Goal: Task Accomplishment & Management: Manage account settings

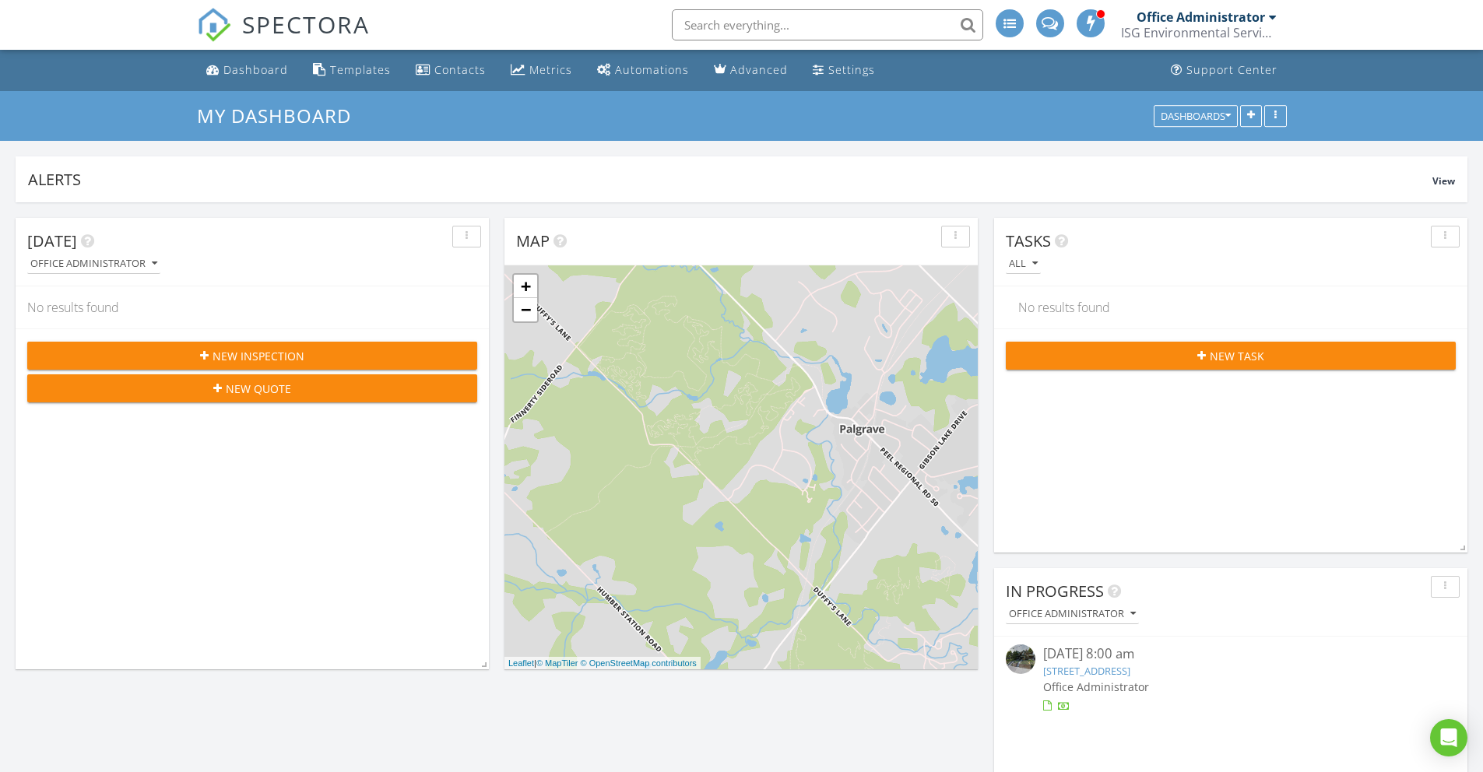
click at [730, 23] on input "text" at bounding box center [827, 24] width 311 height 31
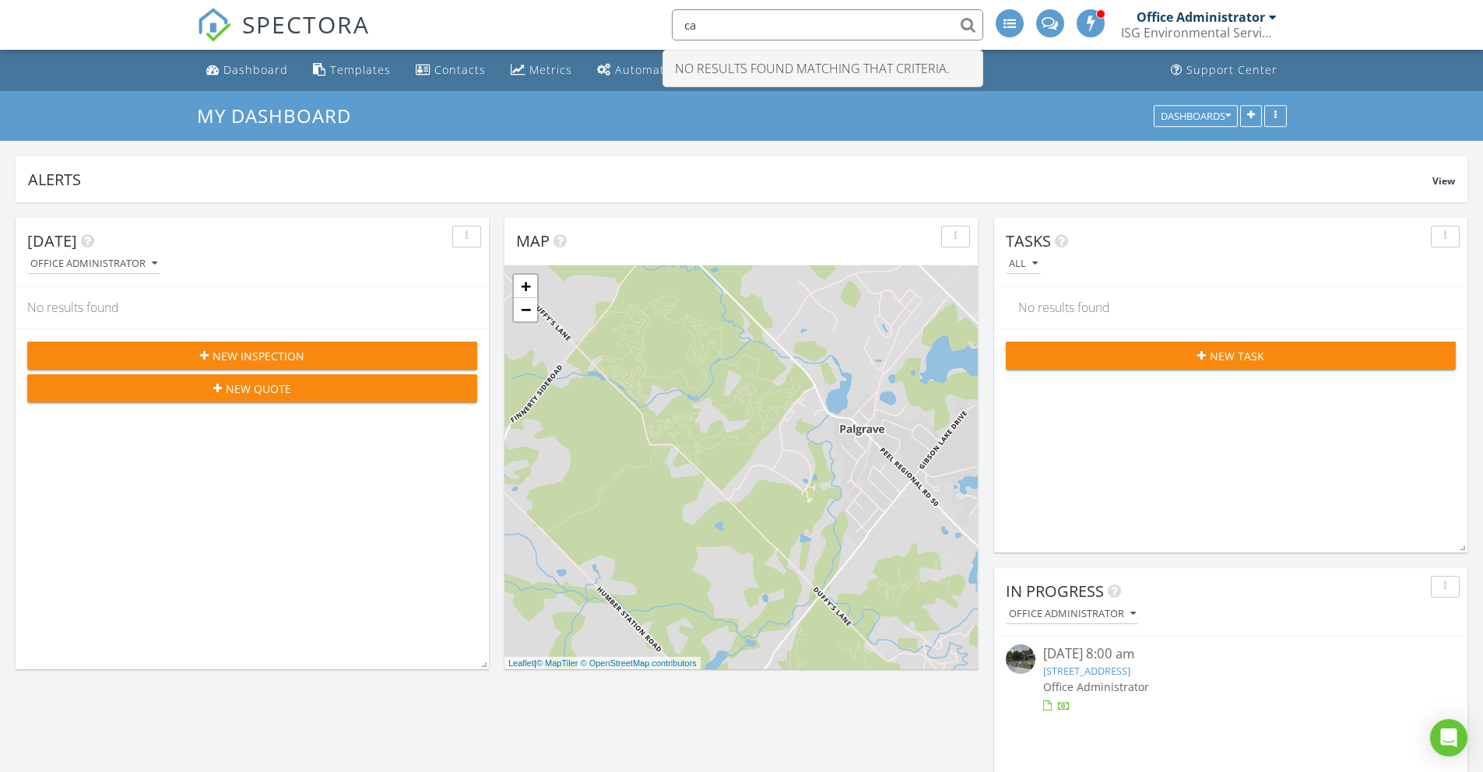
type input "c"
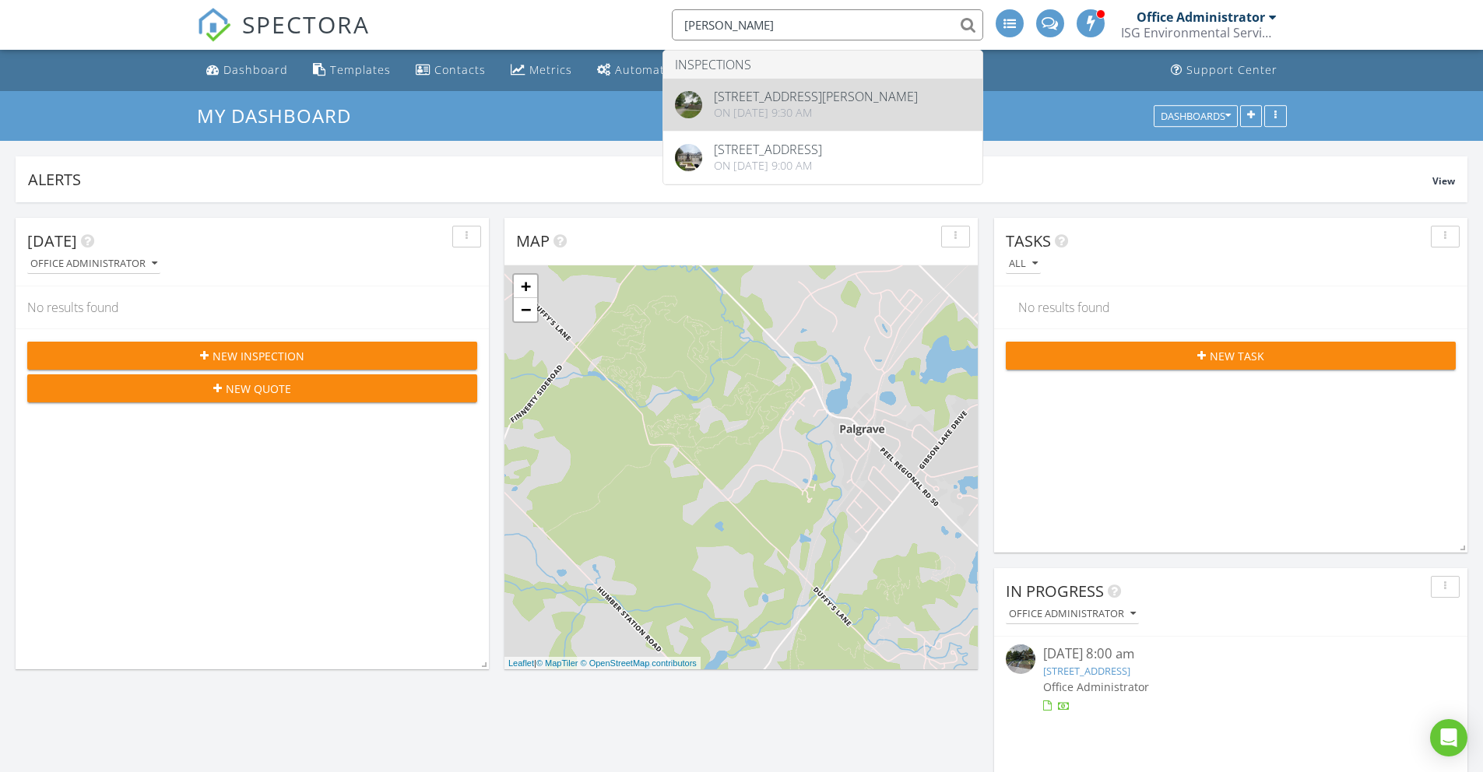
type input "ralph"
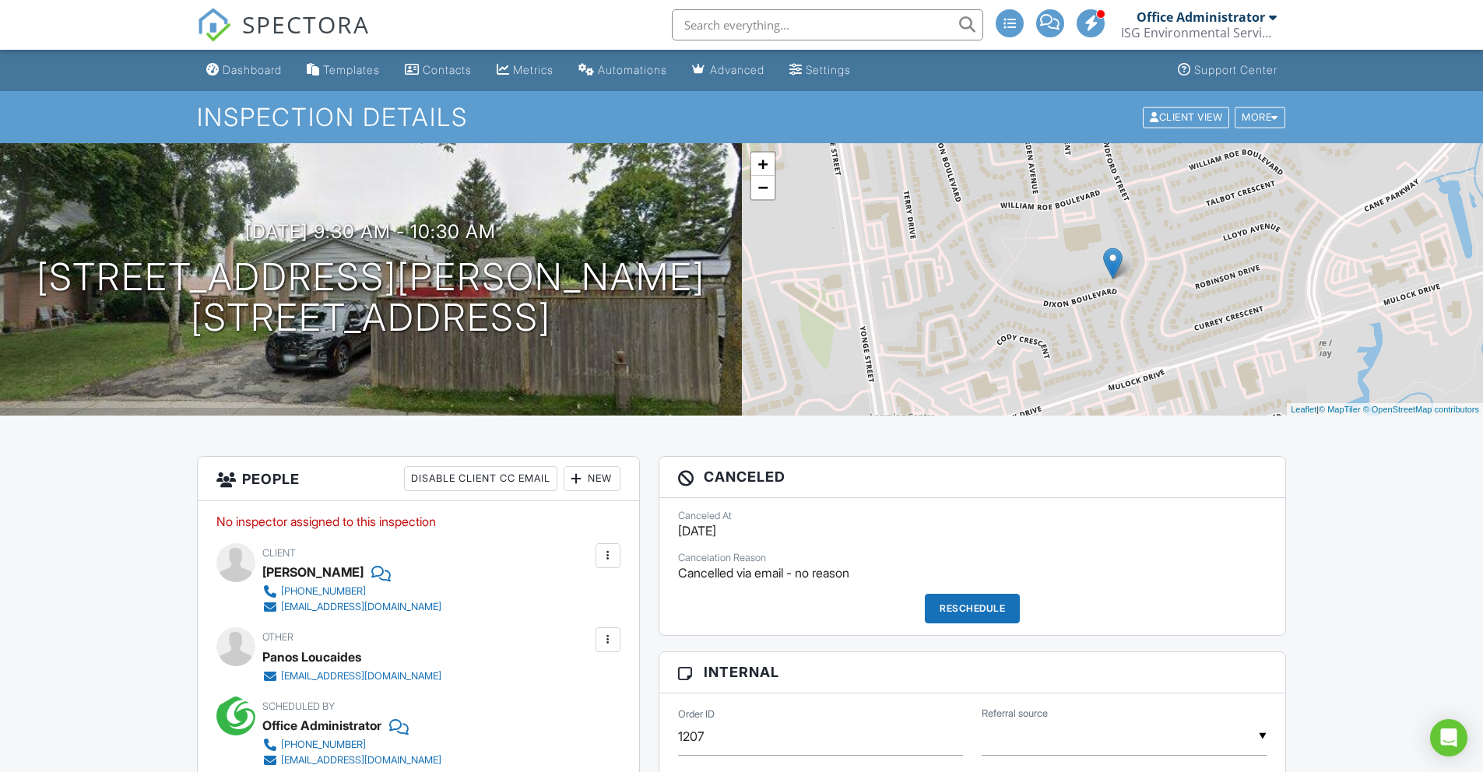
click at [589, 482] on div "New" at bounding box center [592, 478] width 57 height 25
click at [627, 536] on li "Inspector" at bounding box center [647, 526] width 153 height 39
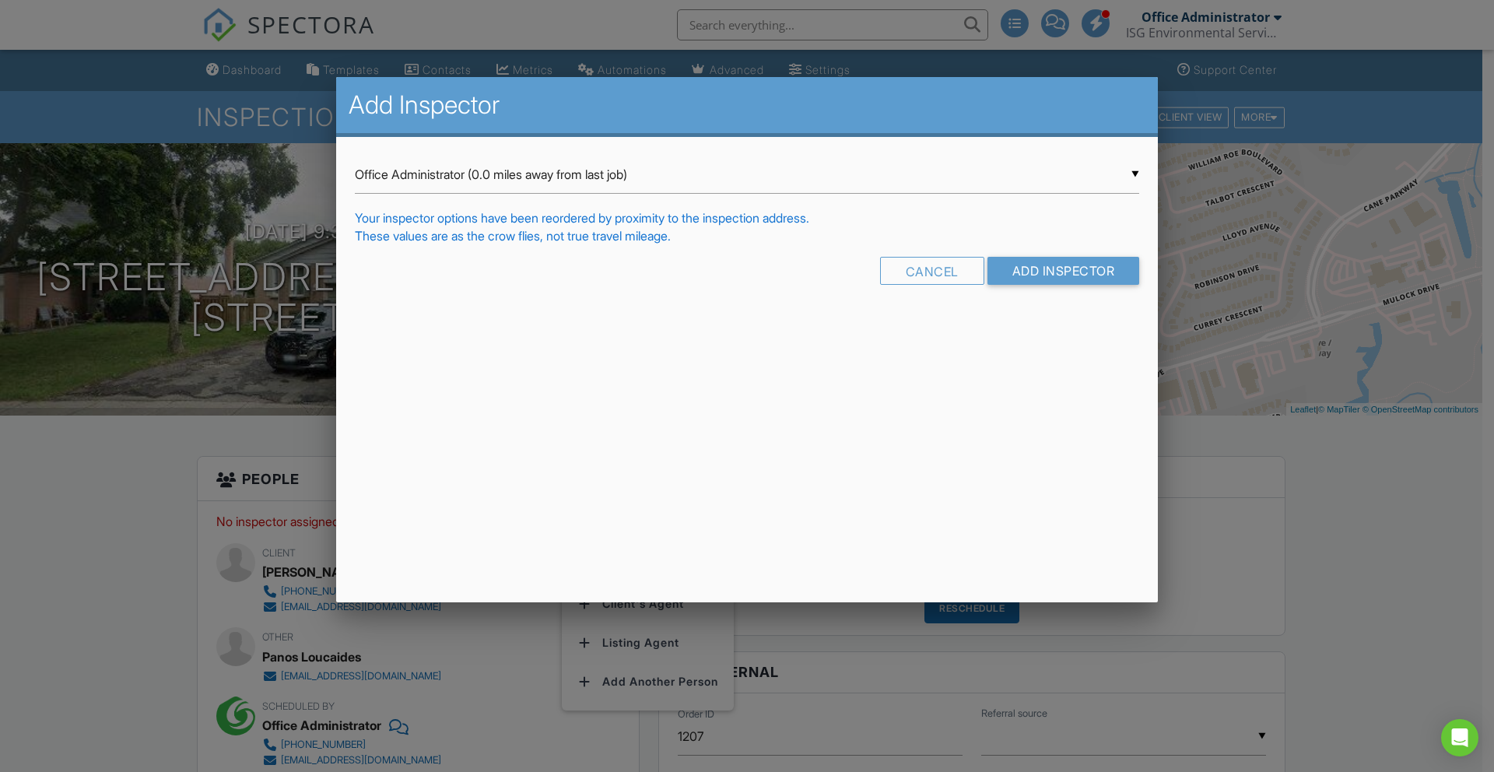
click at [427, 176] on div "▼ Office Administrator (0.0 miles away from last job) Office Administrator (0.0…" at bounding box center [747, 175] width 785 height 38
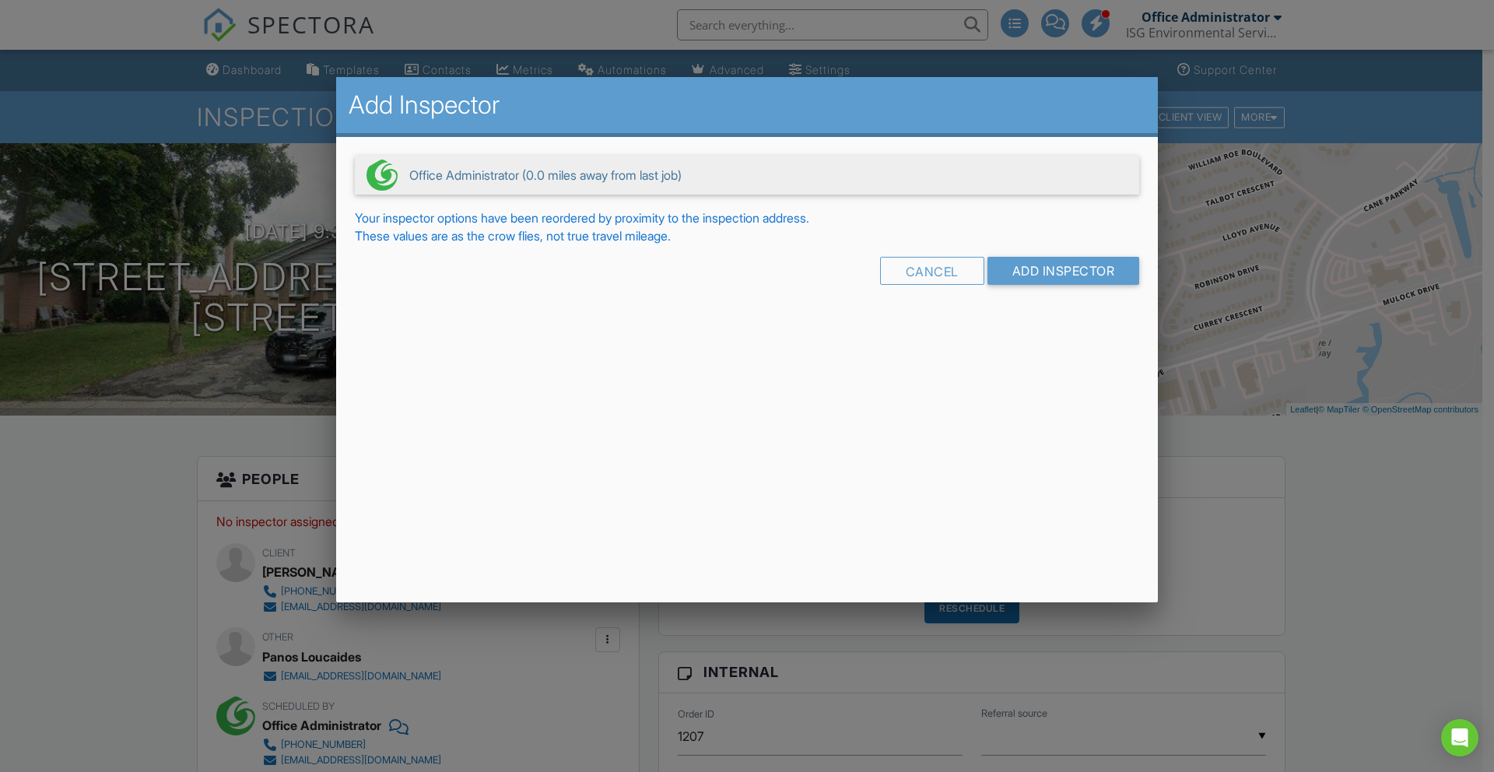
click at [488, 300] on div "▼ Office Administrator (0.0 miles away from last job) Office Administrator (0.0…" at bounding box center [747, 226] width 822 height 178
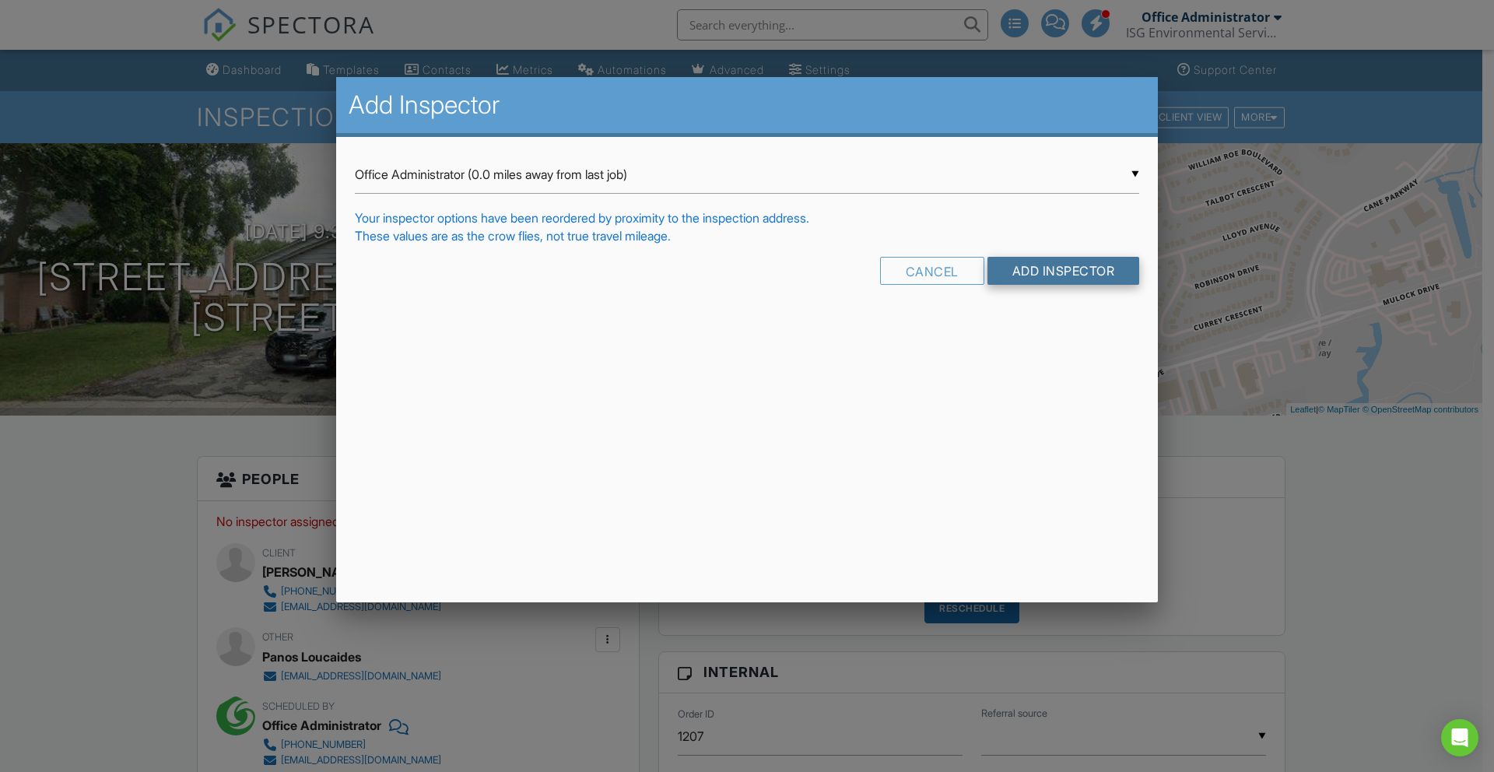
click at [1038, 276] on input "Add Inspector" at bounding box center [1064, 271] width 153 height 28
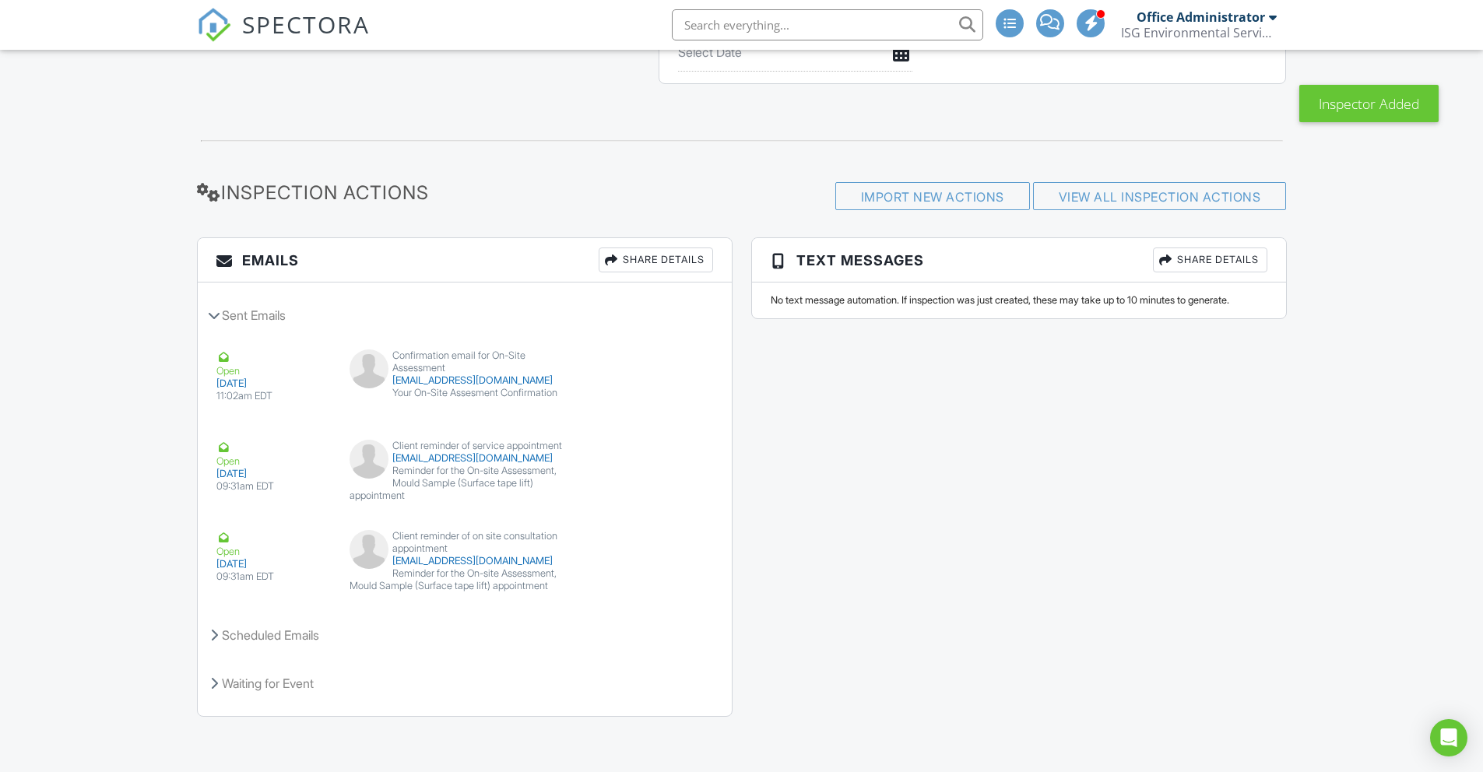
scroll to position [1326, 0]
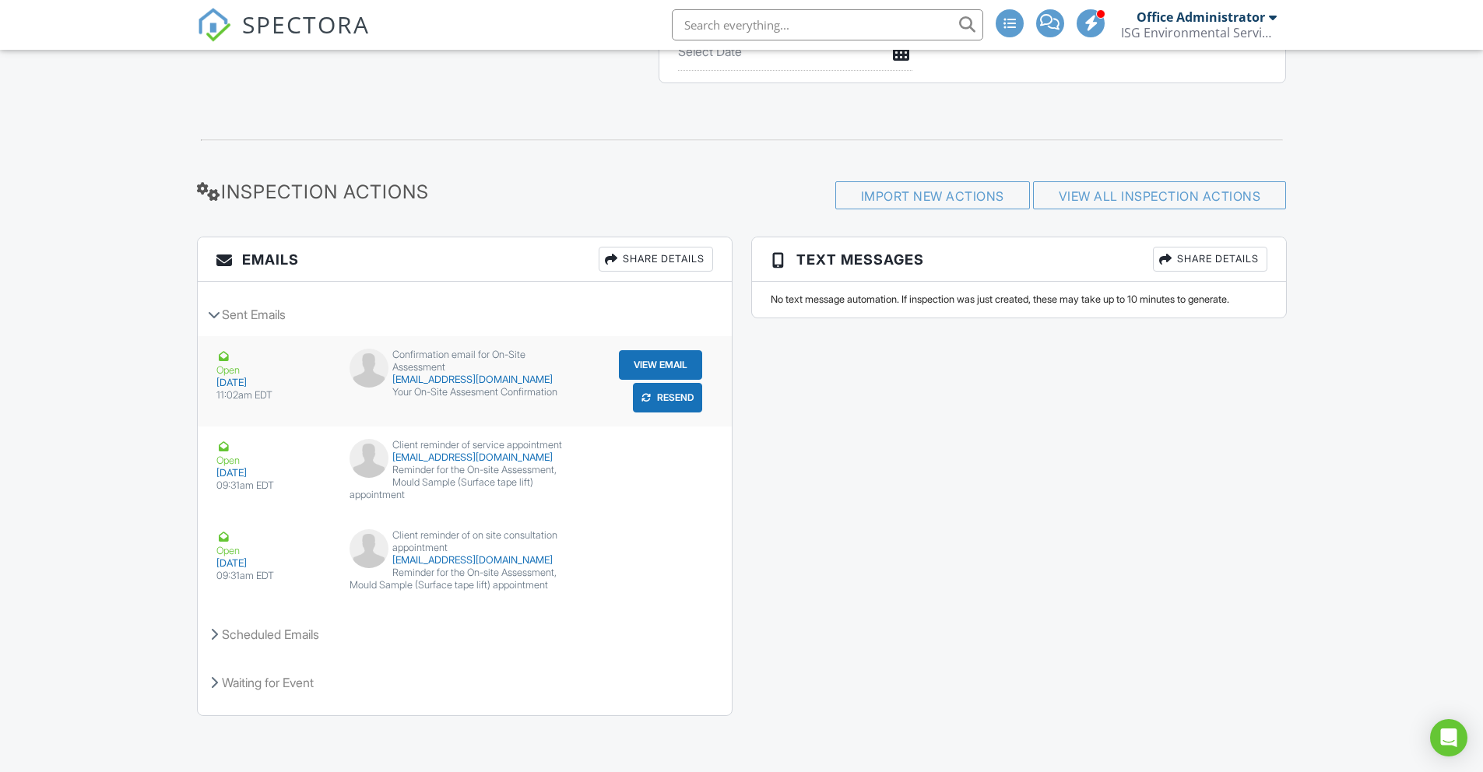
click at [669, 404] on button "Resend" at bounding box center [667, 398] width 69 height 30
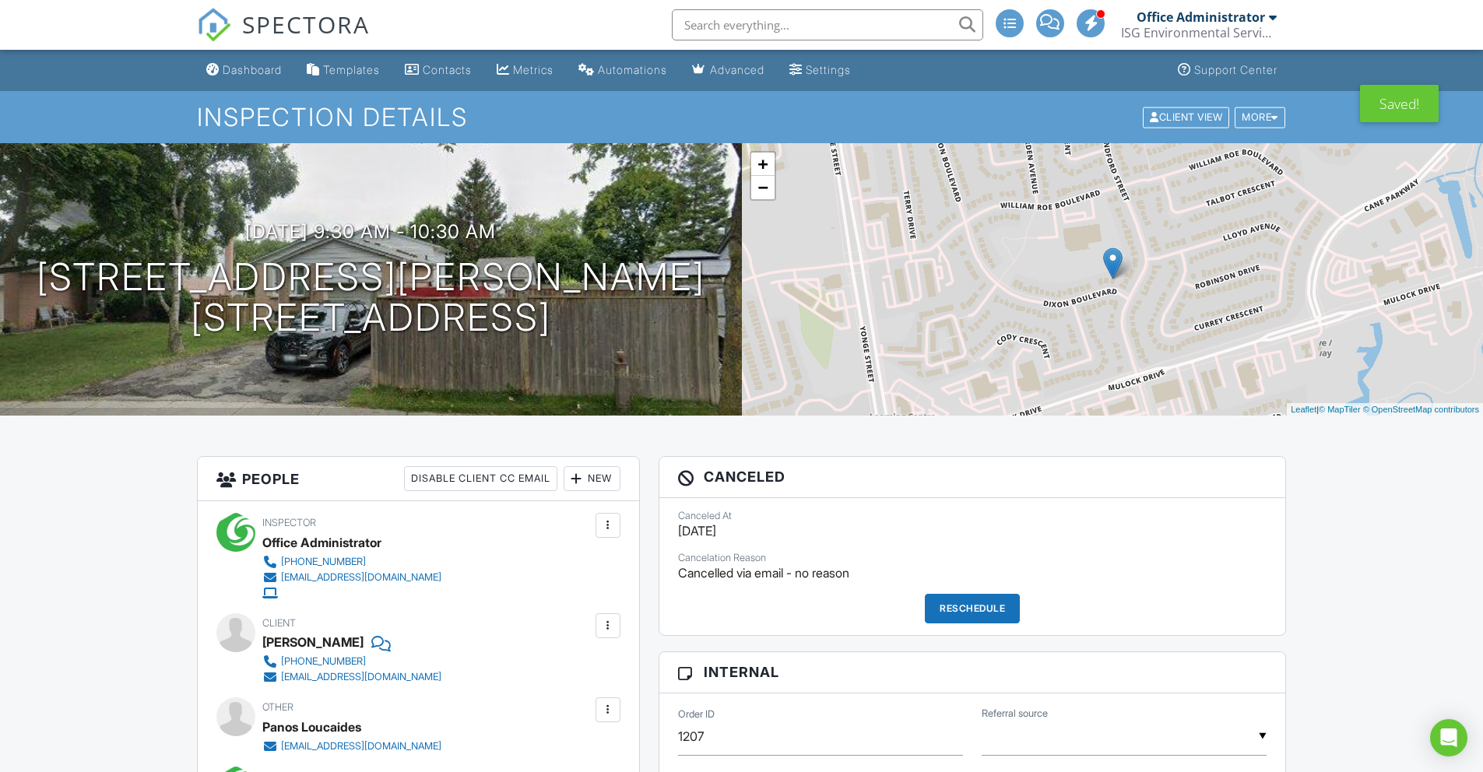
click at [952, 610] on div "Reschedule" at bounding box center [972, 609] width 95 height 30
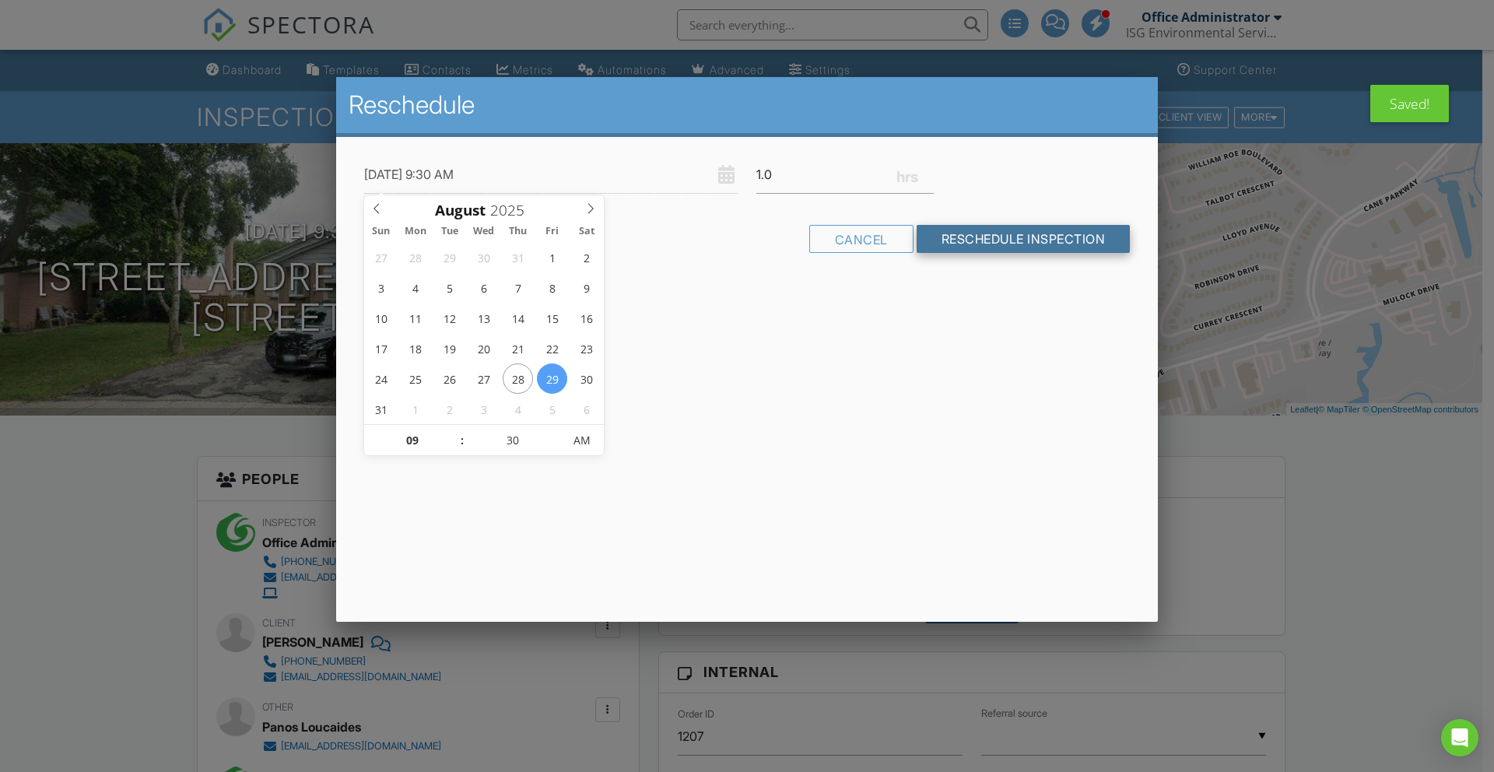
click at [1040, 244] on input "Reschedule Inspection" at bounding box center [1024, 239] width 214 height 28
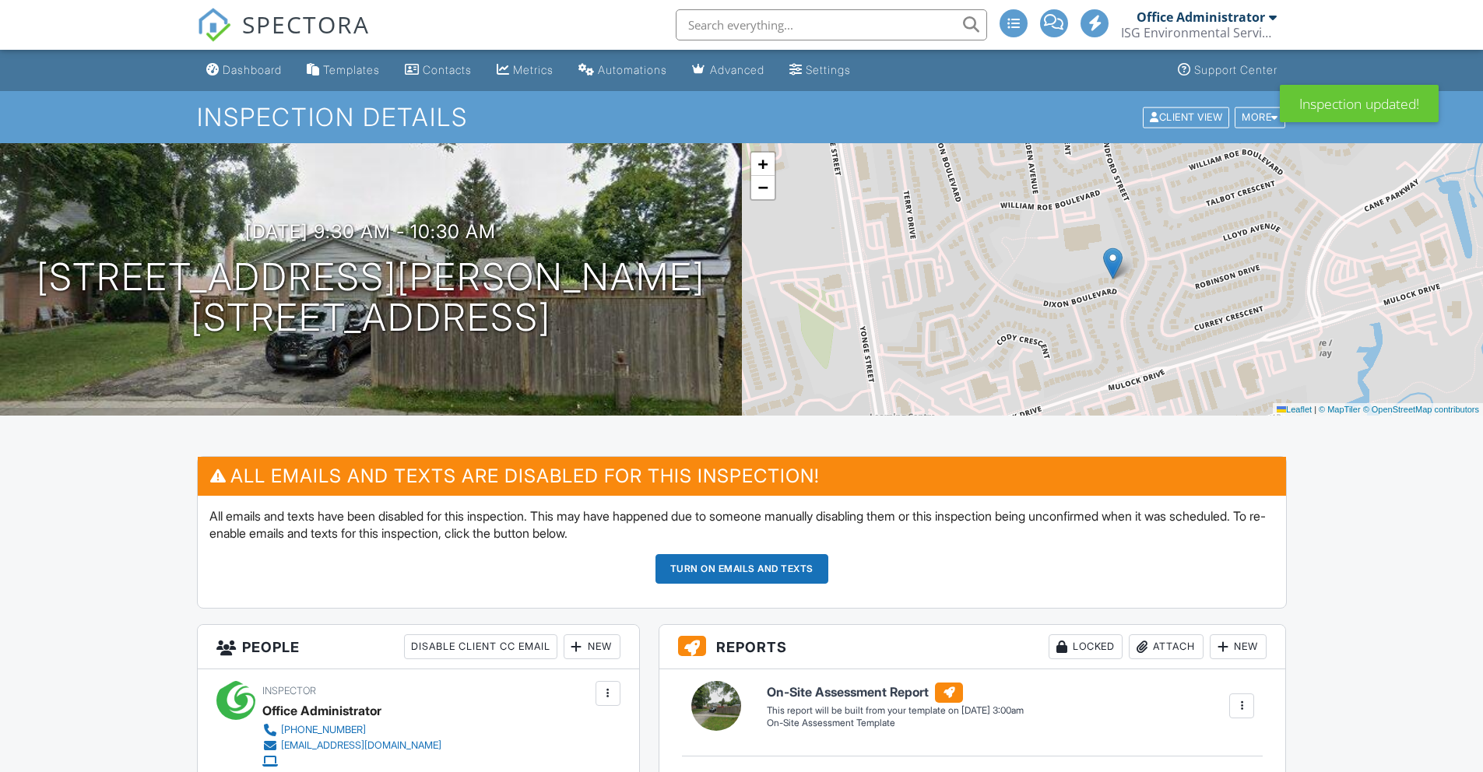
click at [777, 574] on button "Turn on emails and texts" at bounding box center [741, 569] width 173 height 30
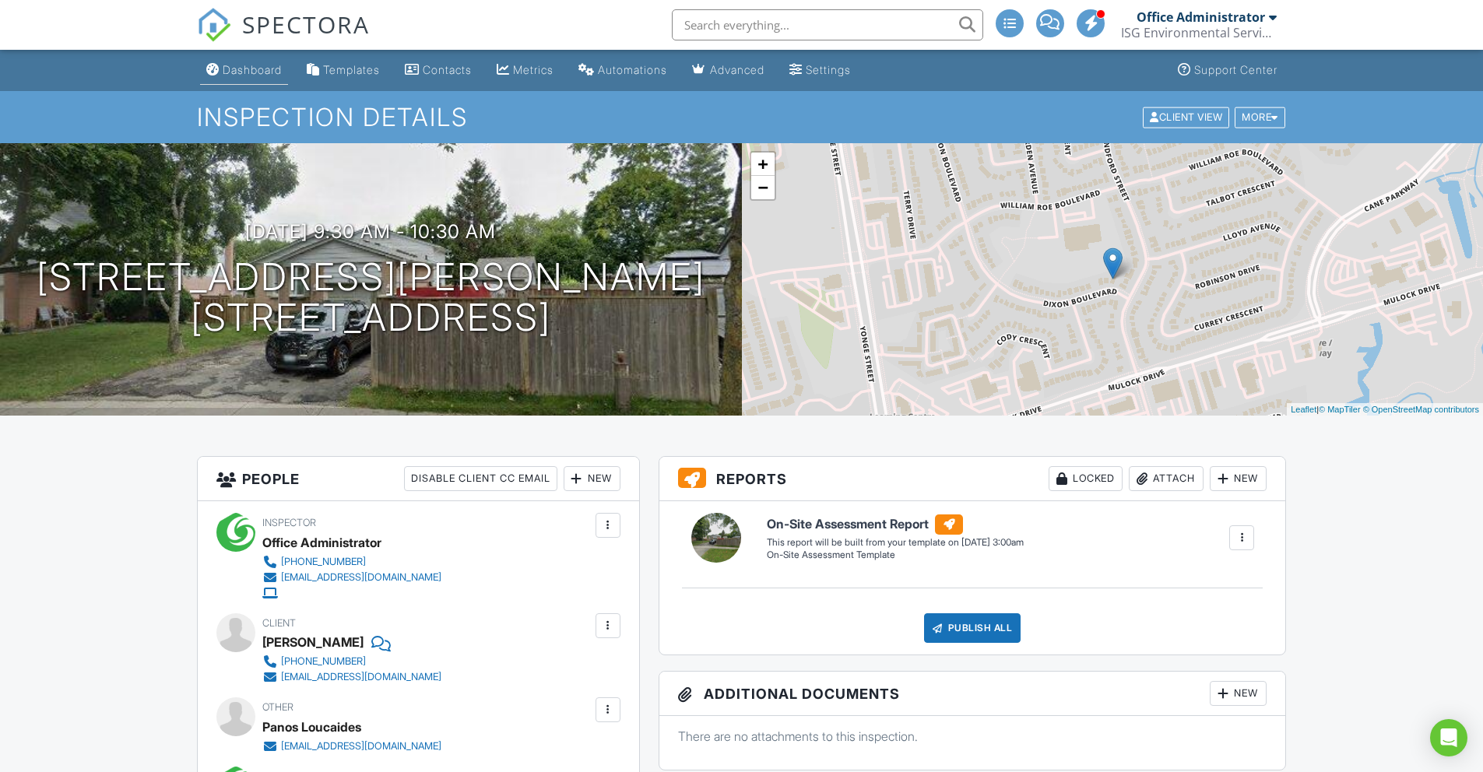
click at [248, 75] on div "Dashboard" at bounding box center [252, 69] width 59 height 13
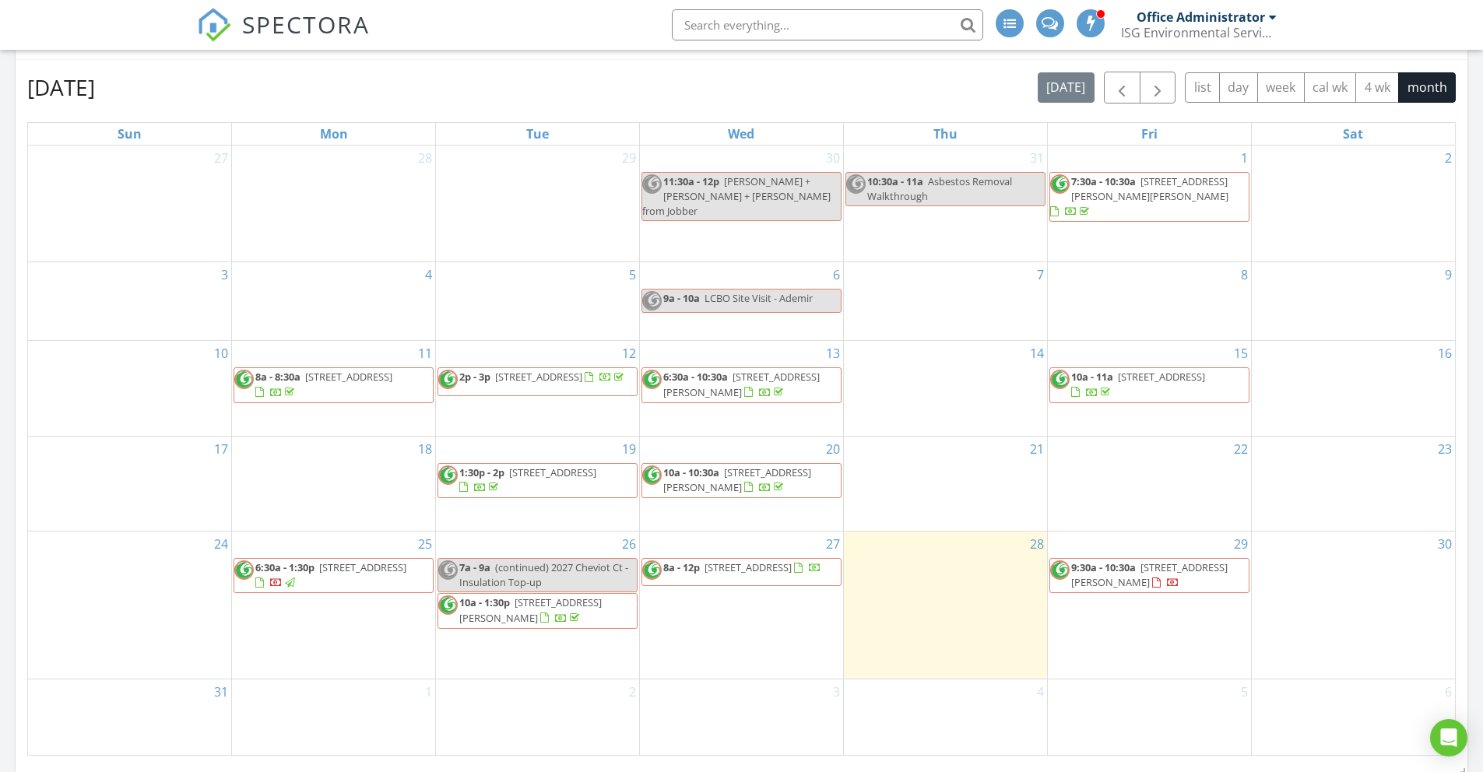
scroll to position [1101, 0]
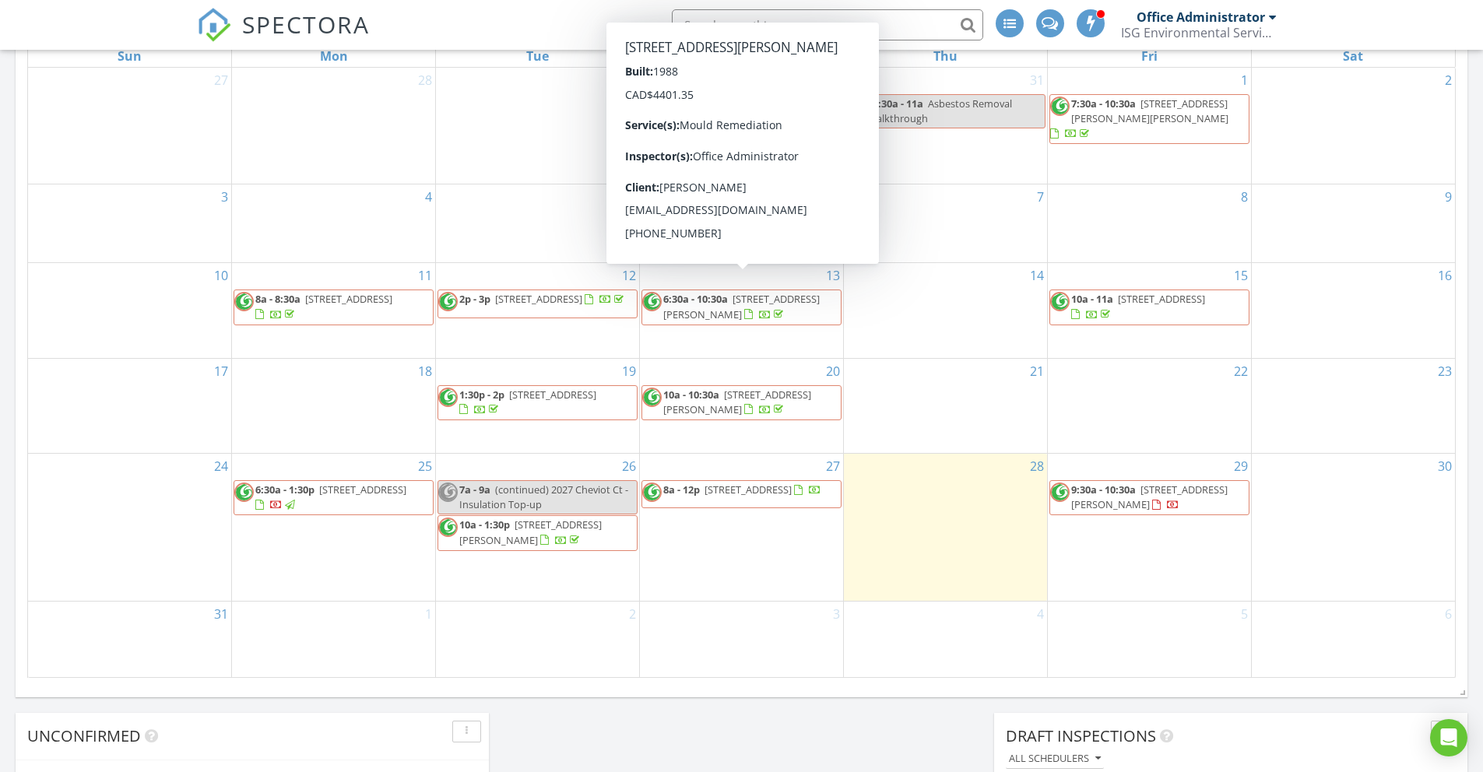
click at [1189, 33] on div "ISG Environmental Services Inc" at bounding box center [1199, 33] width 156 height 16
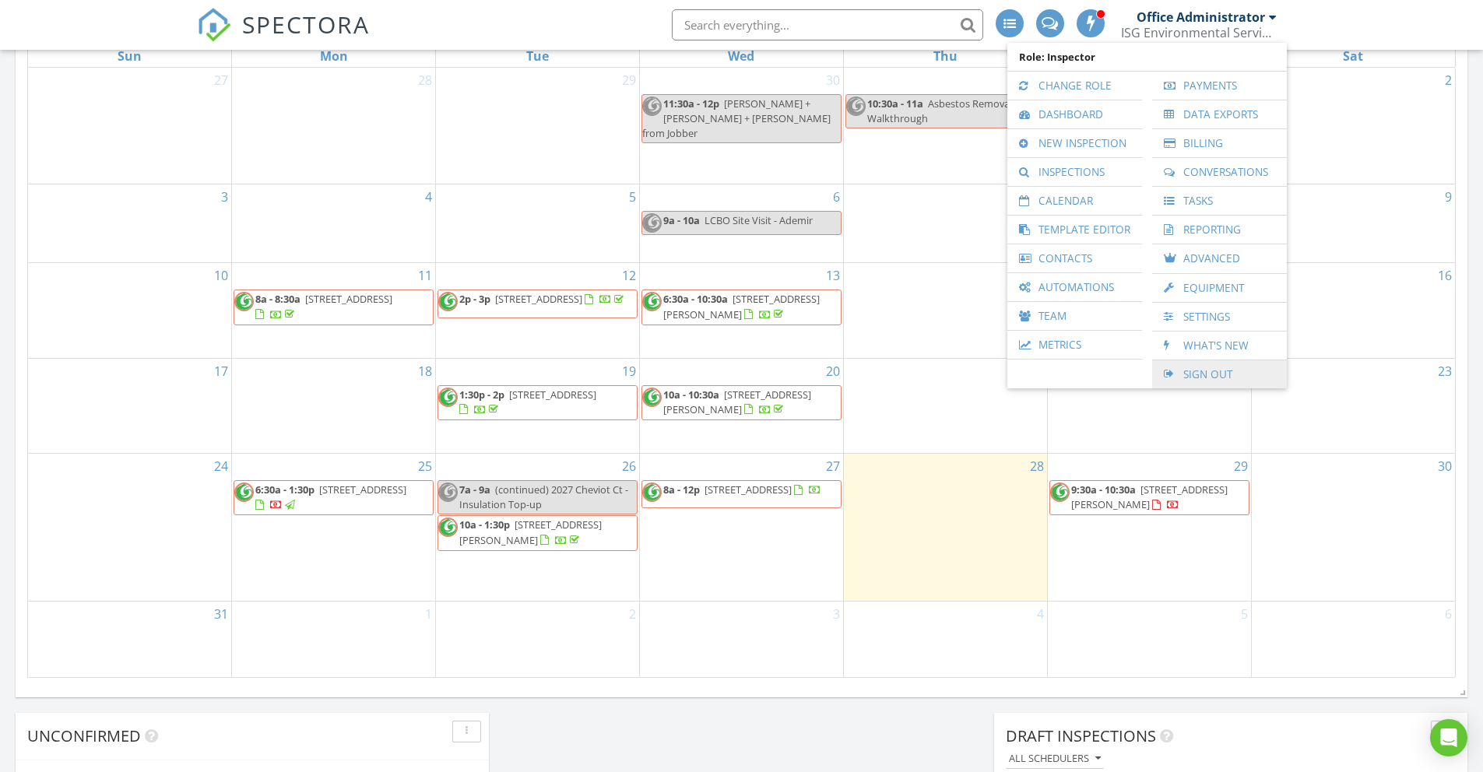
click at [1215, 374] on link "Sign Out" at bounding box center [1219, 374] width 119 height 28
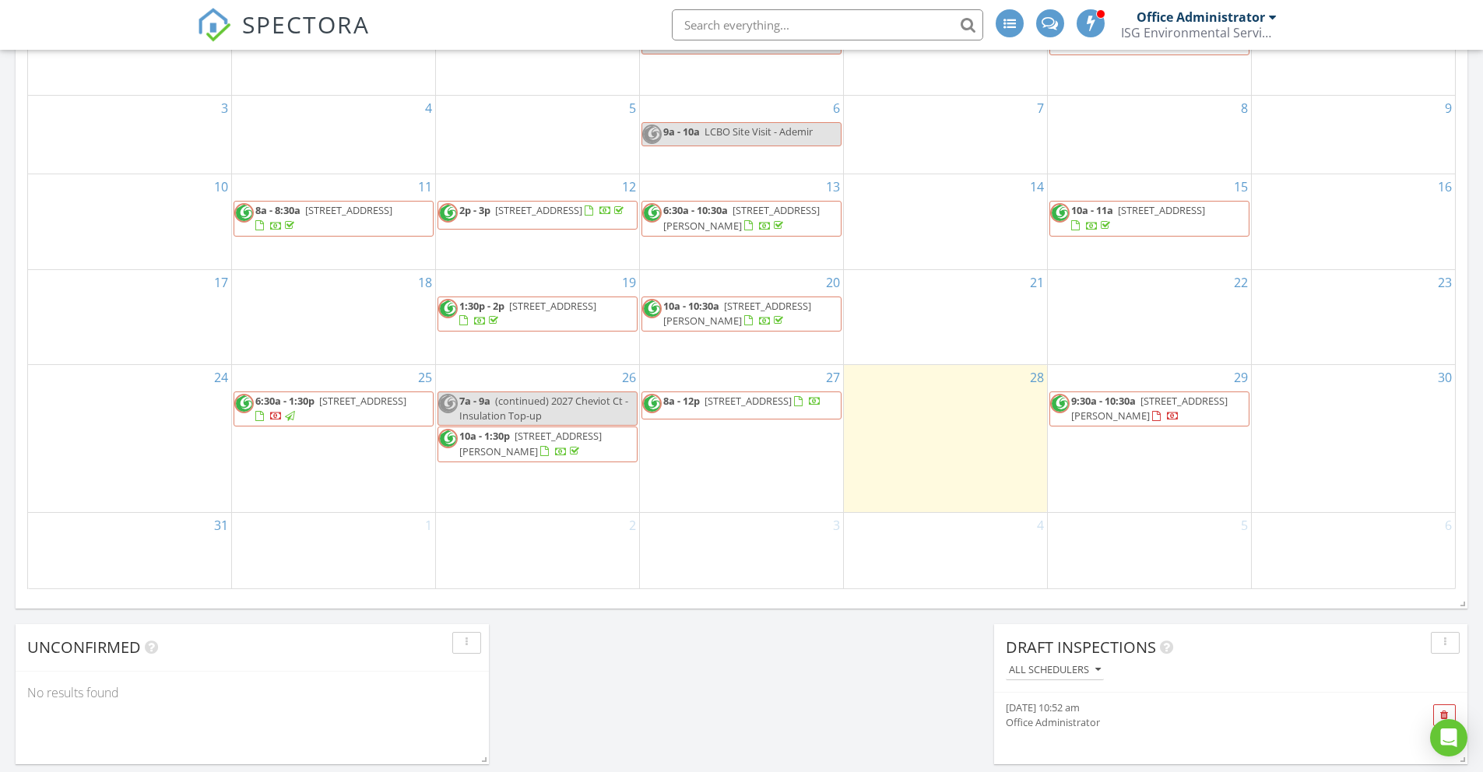
scroll to position [897, 0]
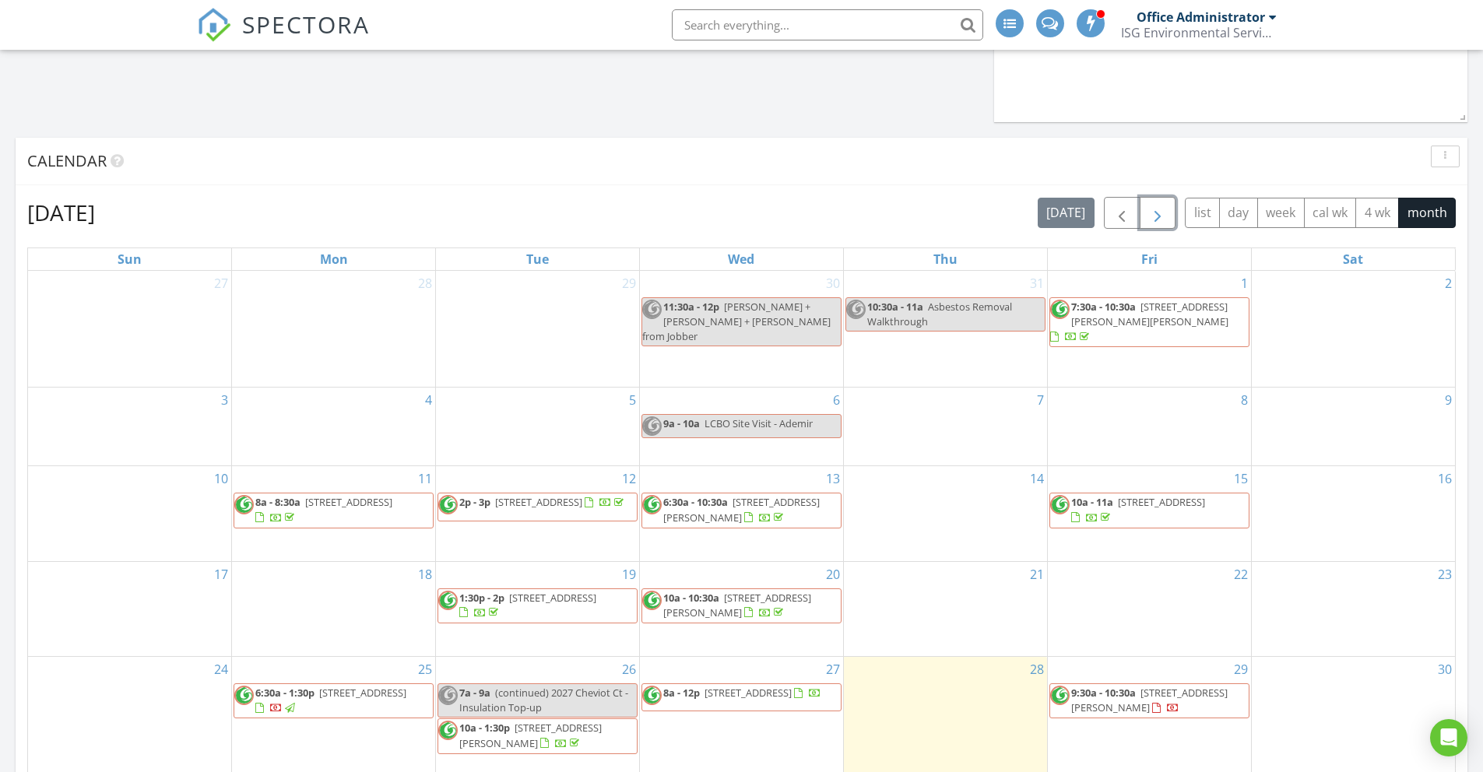
click at [1158, 209] on span "button" at bounding box center [1157, 213] width 19 height 19
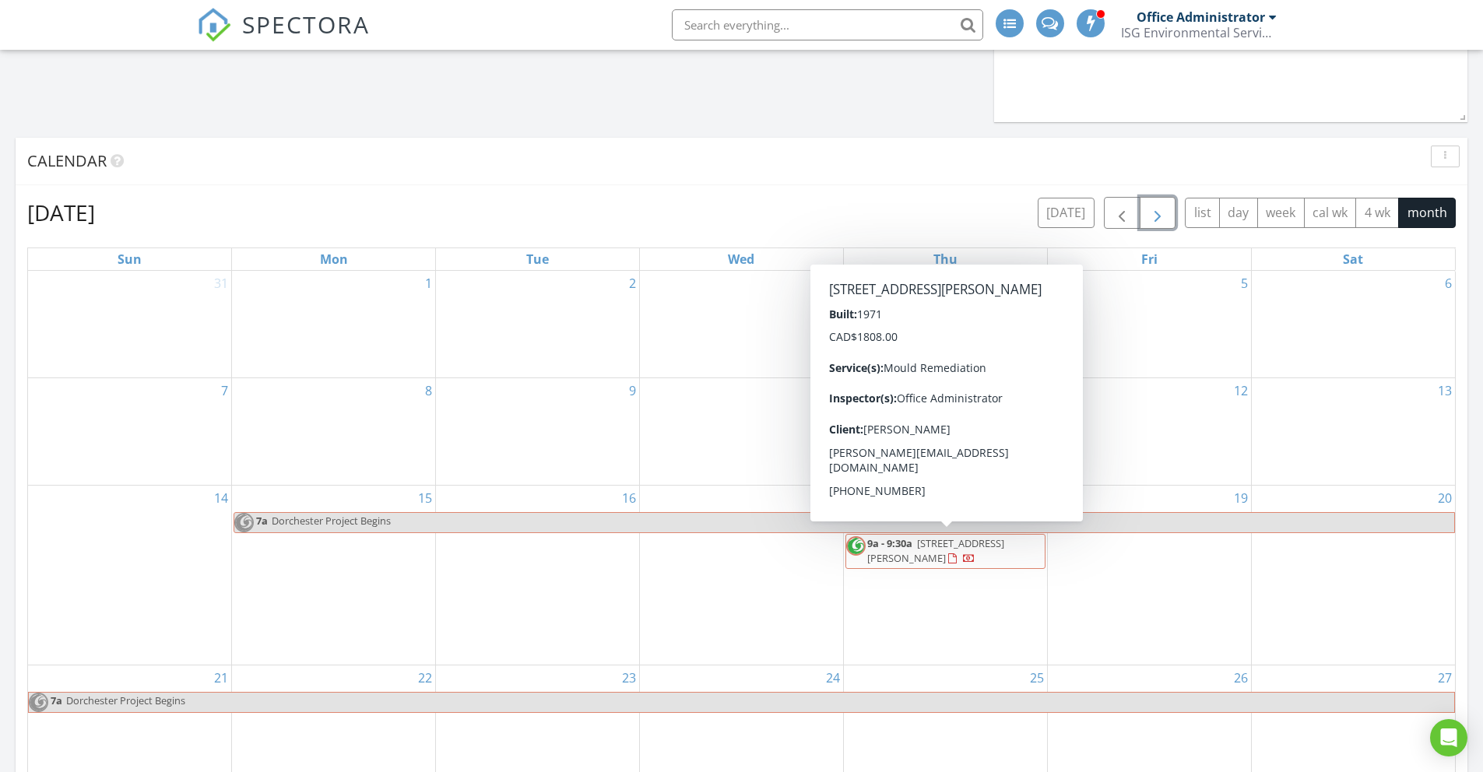
click at [1005, 554] on span "9a - 9:30a [STREET_ADDRESS][PERSON_NAME]" at bounding box center [945, 551] width 198 height 30
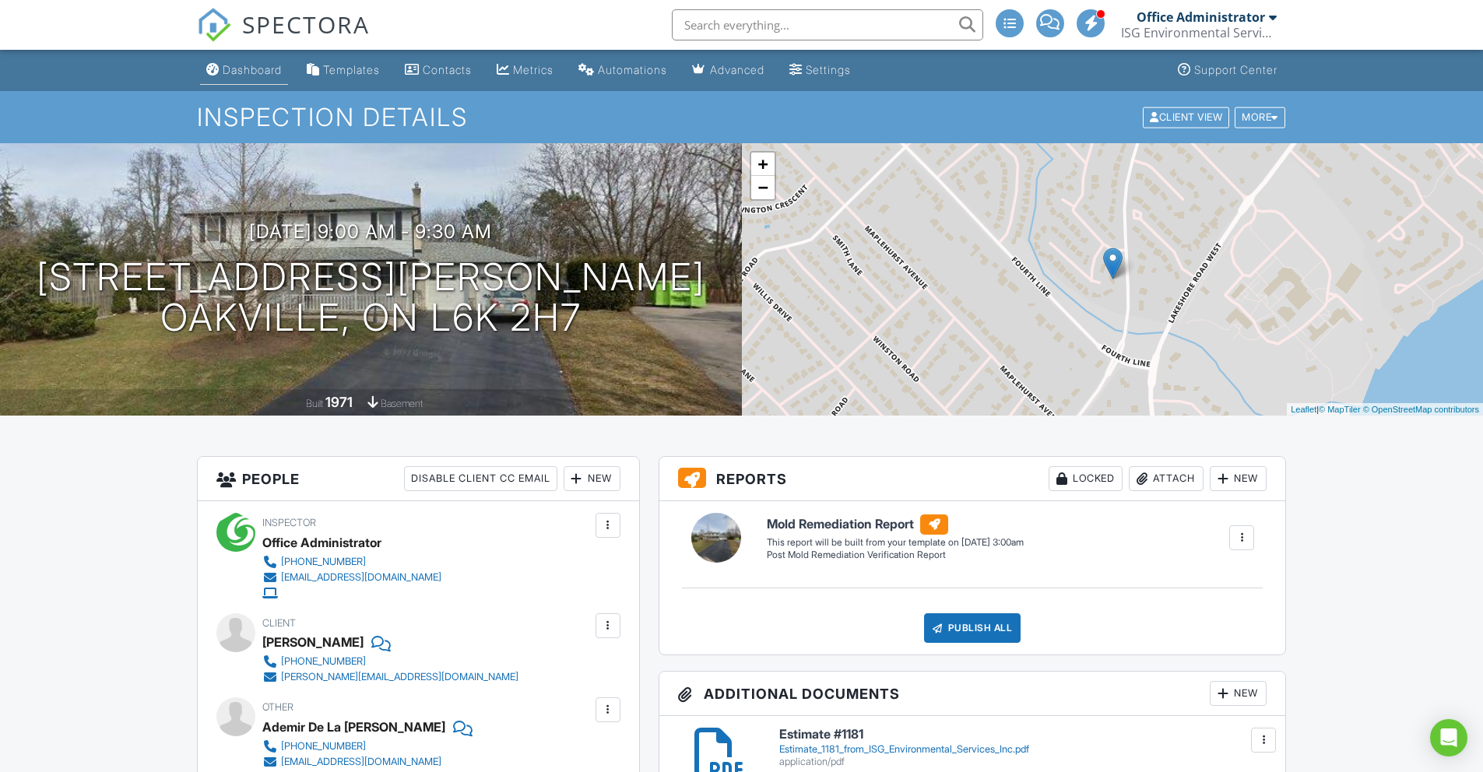
click at [244, 67] on div "Dashboard" at bounding box center [252, 69] width 59 height 13
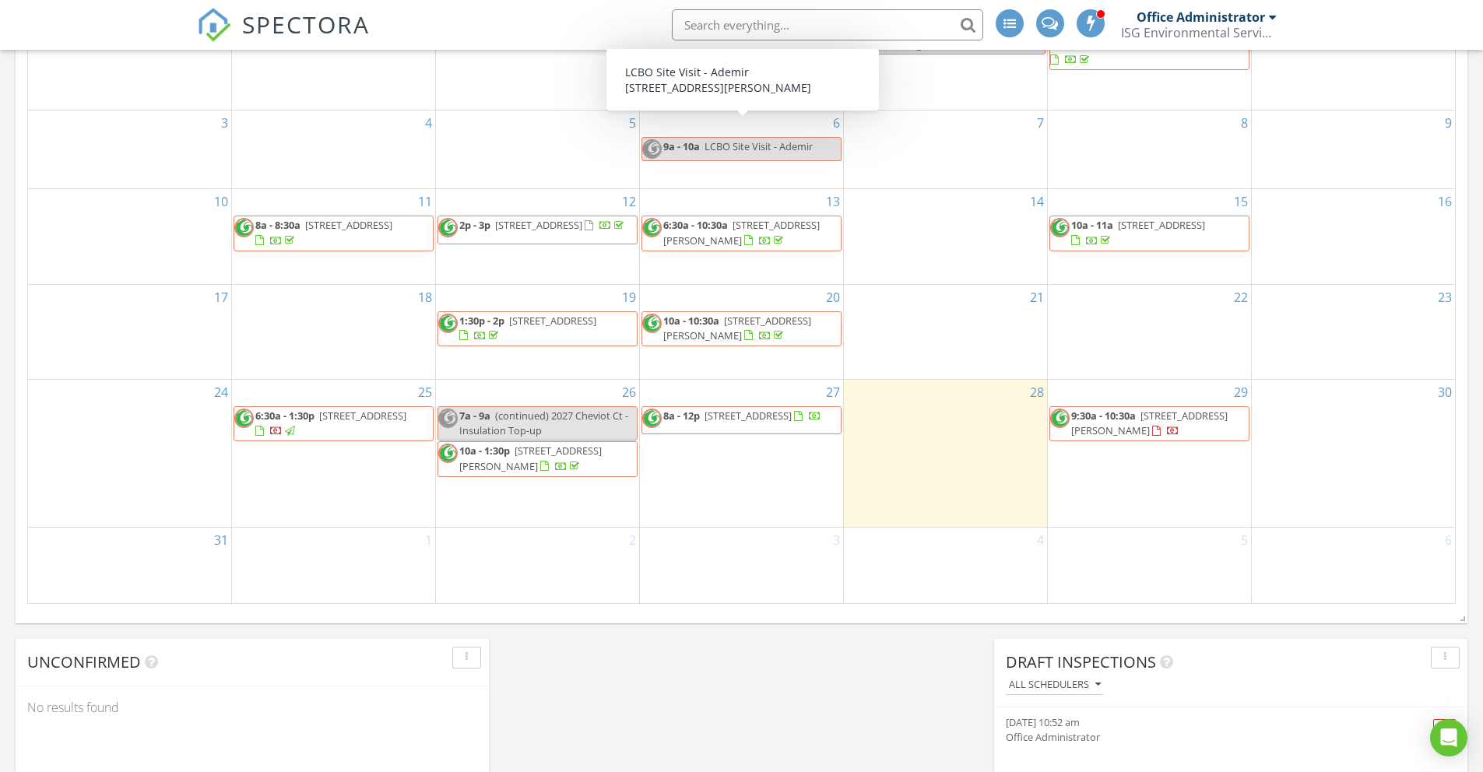
scroll to position [658, 0]
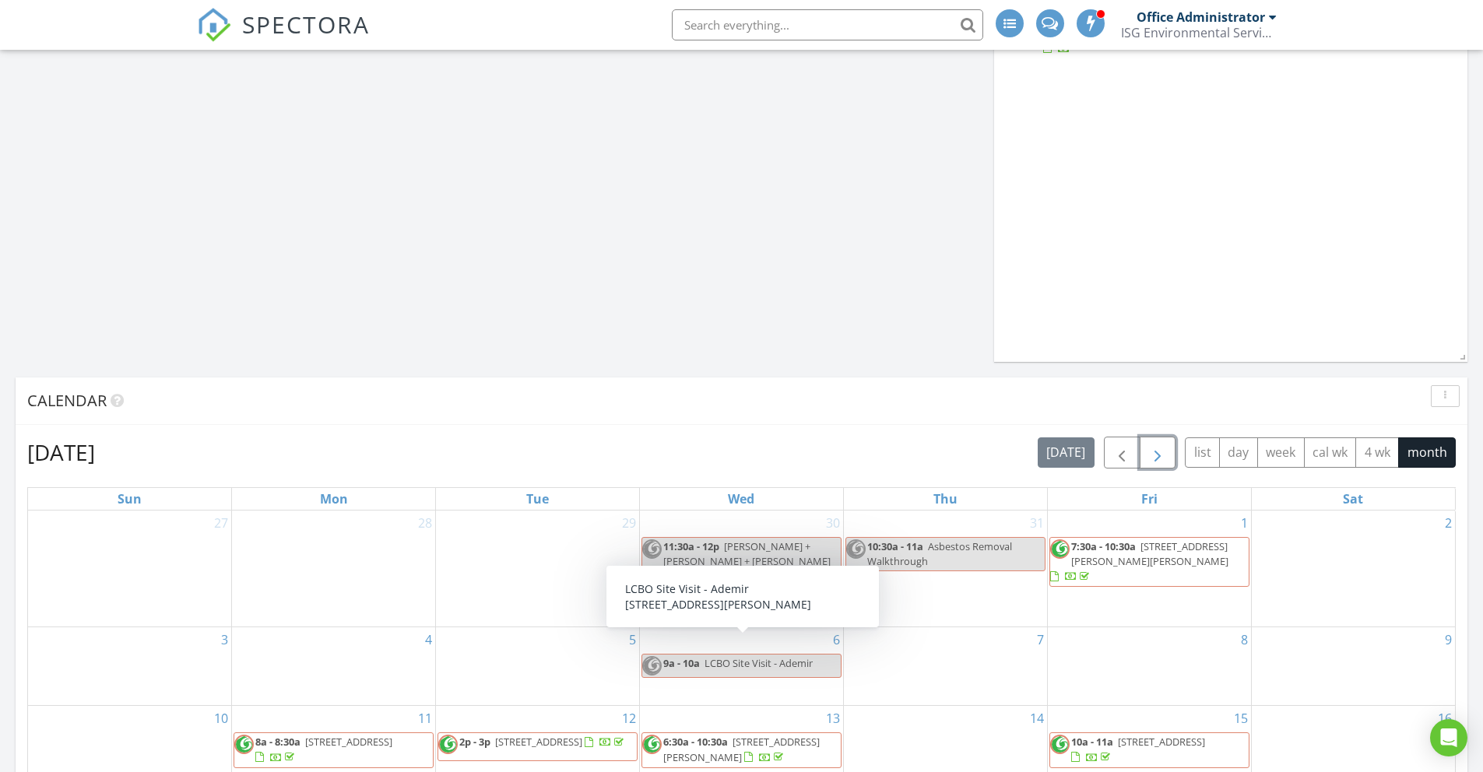
click at [1161, 459] on span "button" at bounding box center [1157, 453] width 19 height 19
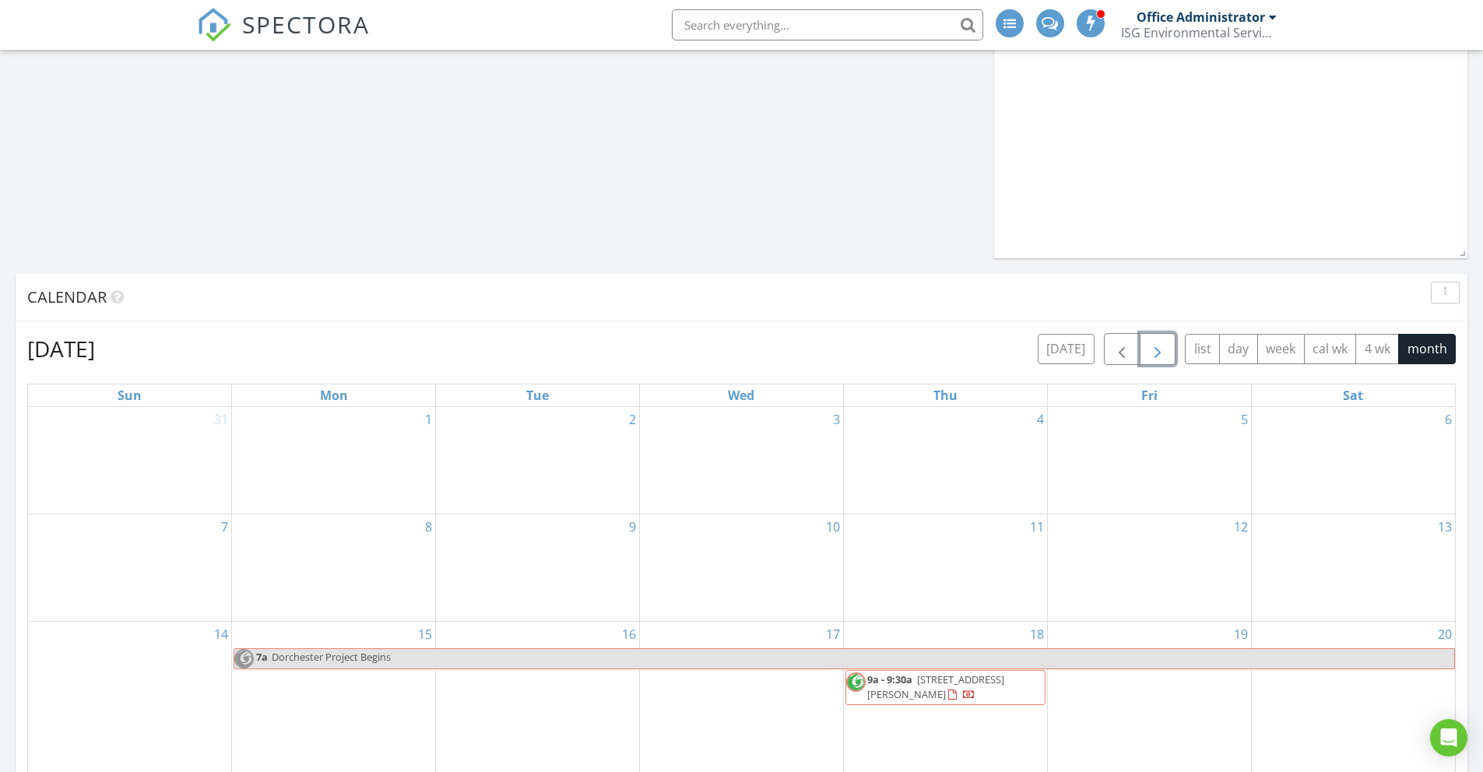
scroll to position [903, 0]
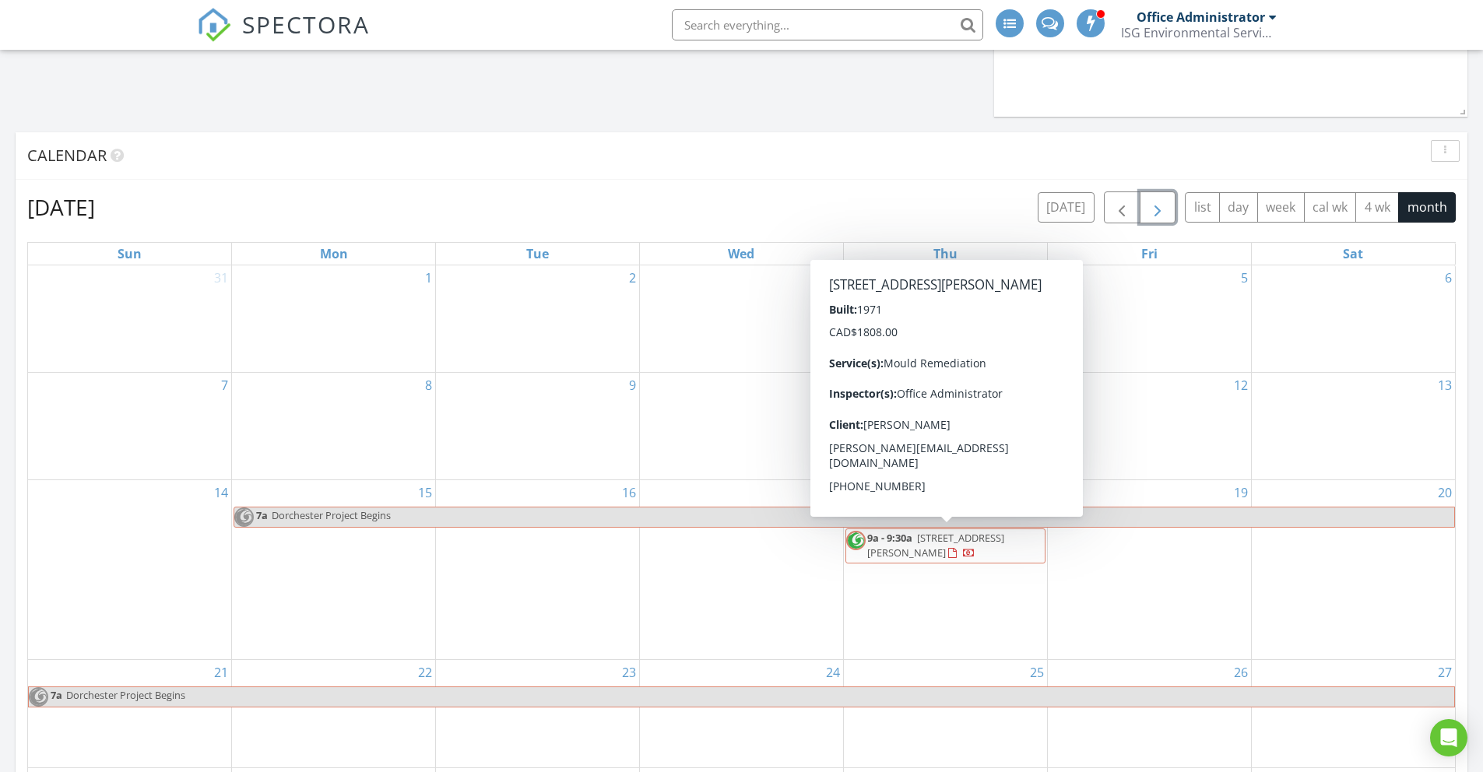
click at [1011, 548] on span "9a - 9:30a 129 Shanley Terrace, Oakville L6K 2H7" at bounding box center [945, 546] width 198 height 30
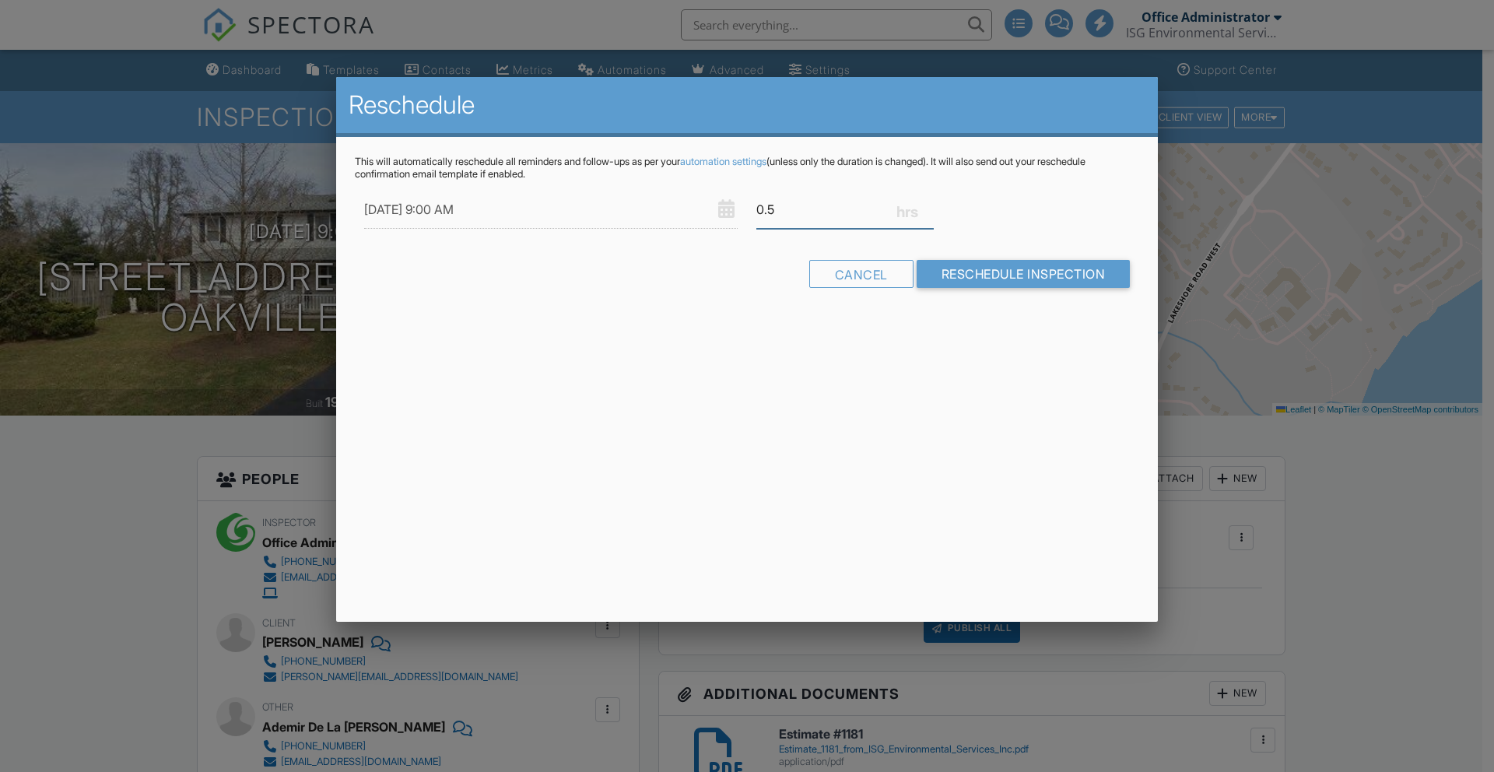
click at [785, 212] on input "0.5" at bounding box center [845, 210] width 177 height 38
click at [927, 205] on input "0.75" at bounding box center [845, 210] width 177 height 38
click at [927, 205] on input "1" at bounding box center [845, 210] width 177 height 38
click at [927, 205] on input "1.25" at bounding box center [845, 210] width 177 height 38
click at [927, 205] on input "1.5" at bounding box center [845, 210] width 177 height 38
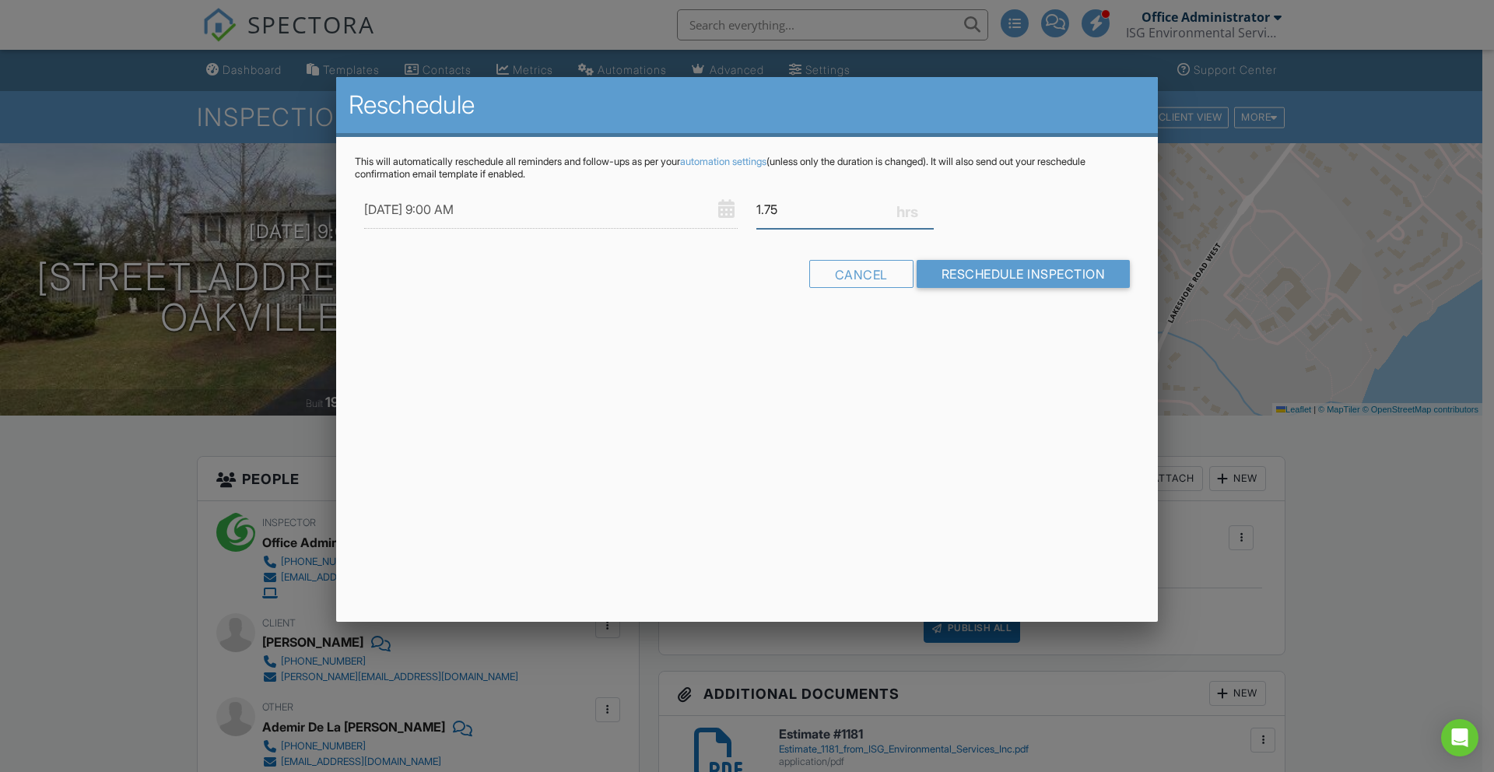
click at [927, 205] on input "1.75" at bounding box center [845, 210] width 177 height 38
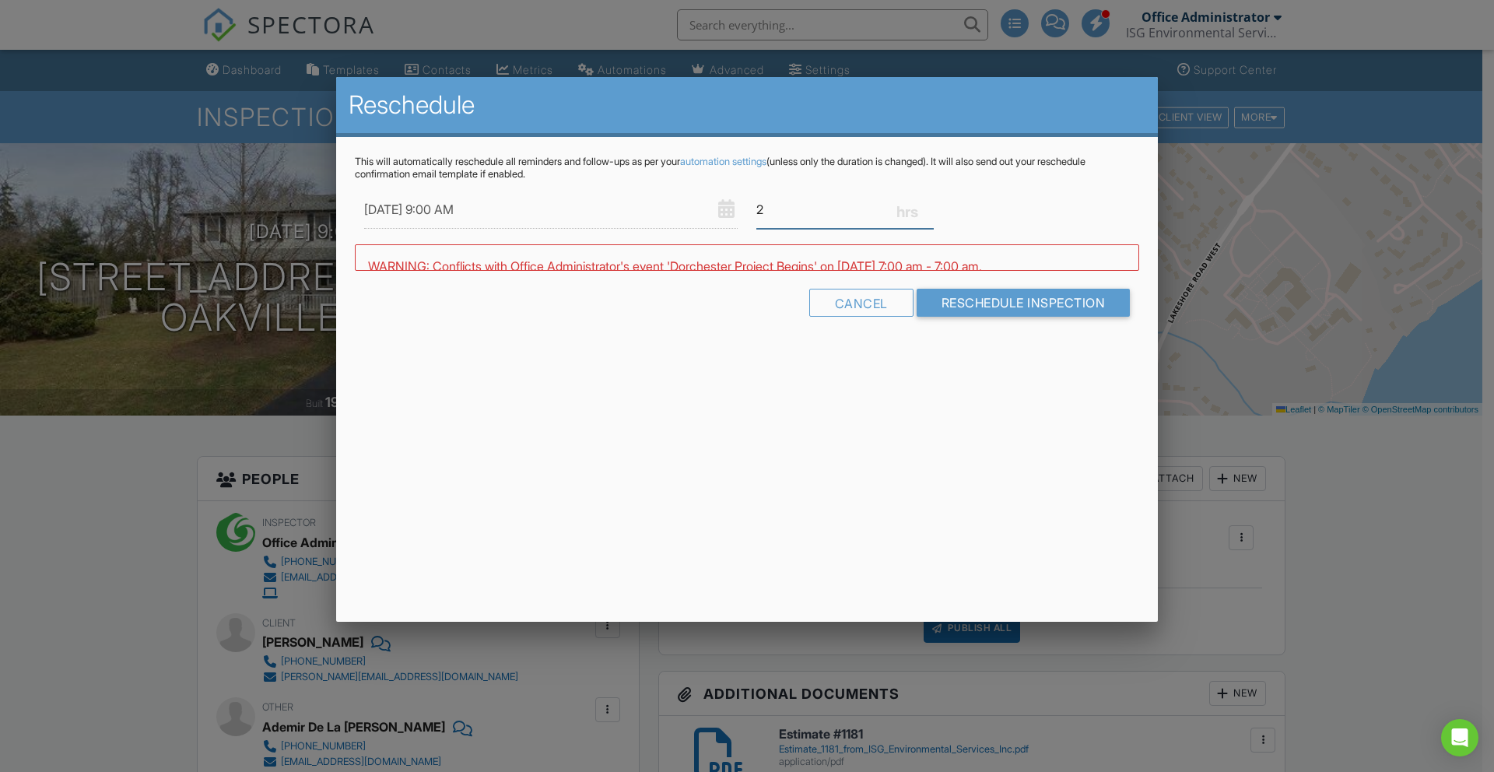
click at [927, 205] on input "2" at bounding box center [845, 210] width 177 height 38
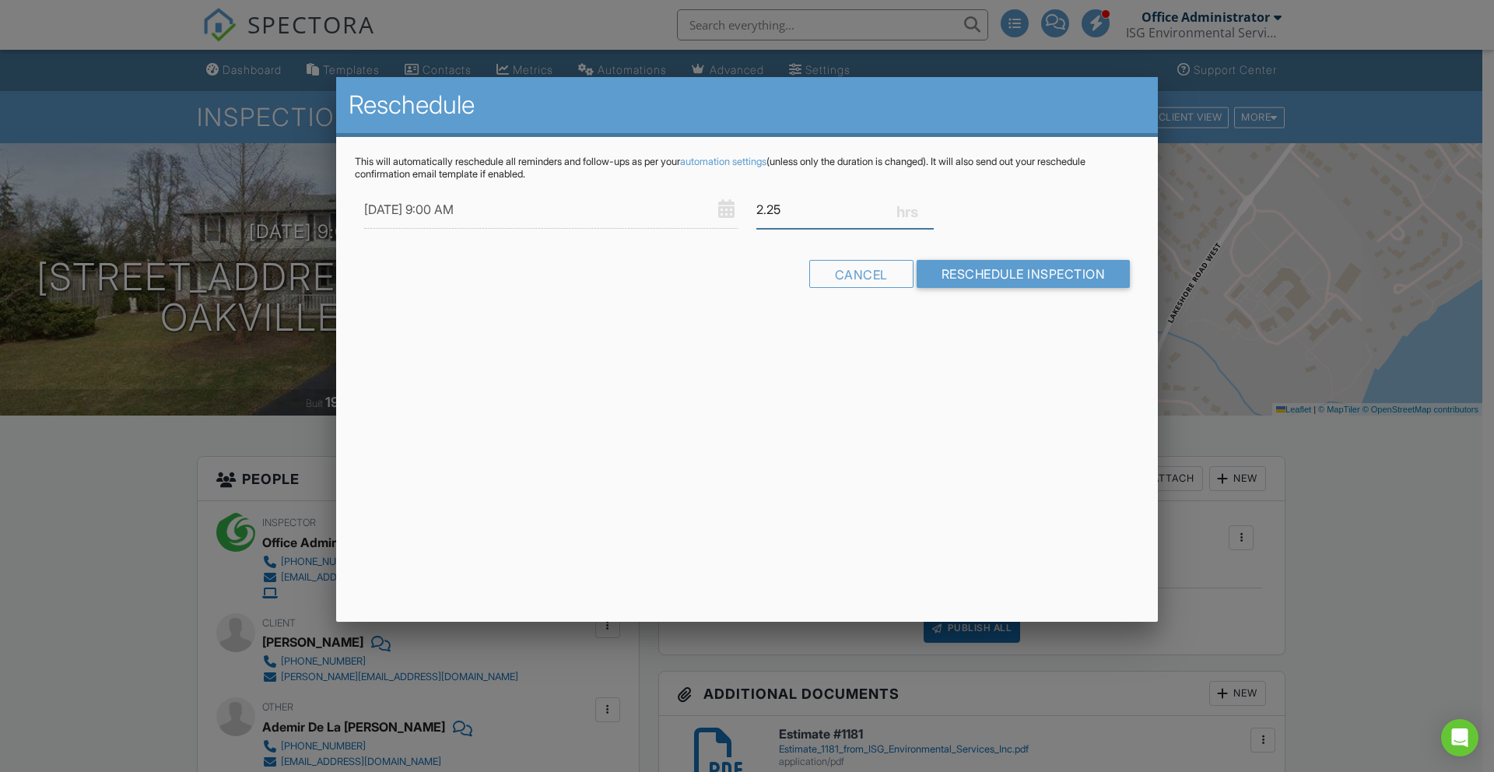
click at [927, 205] on input "2.25" at bounding box center [845, 210] width 177 height 38
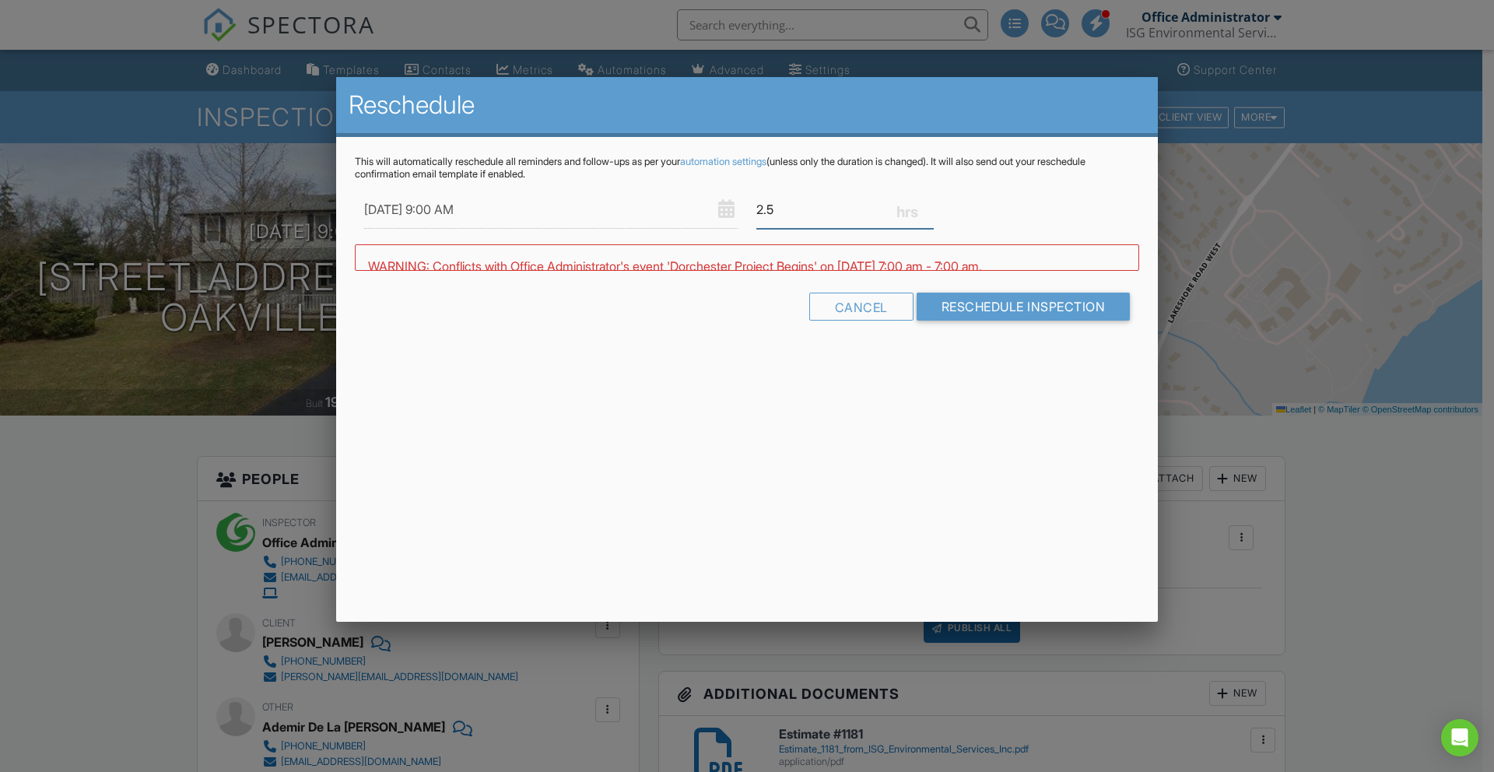
click at [927, 205] on input "2.5" at bounding box center [845, 210] width 177 height 38
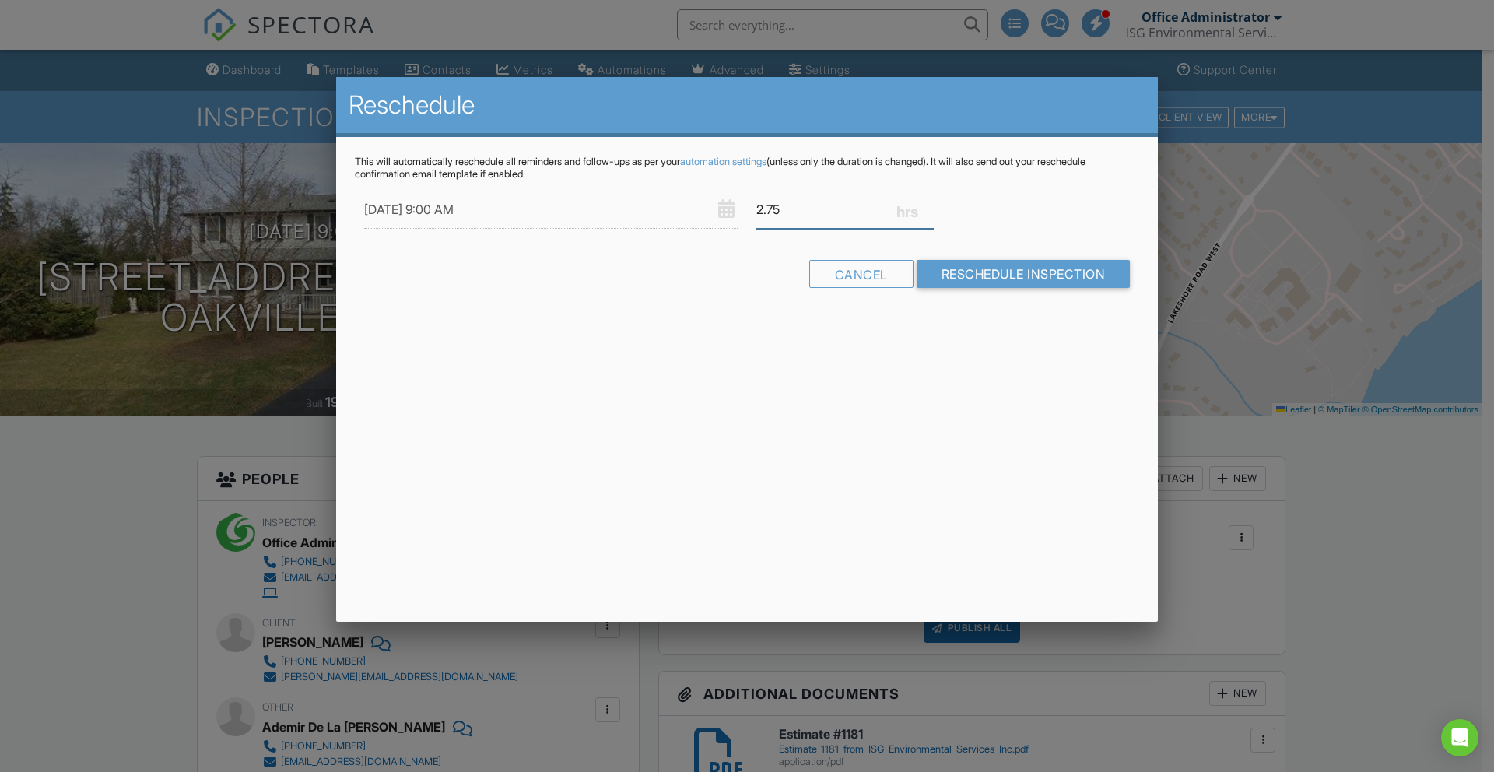
click at [927, 205] on input "2.75" at bounding box center [845, 210] width 177 height 38
type input "3"
click at [927, 205] on input "3" at bounding box center [845, 210] width 177 height 38
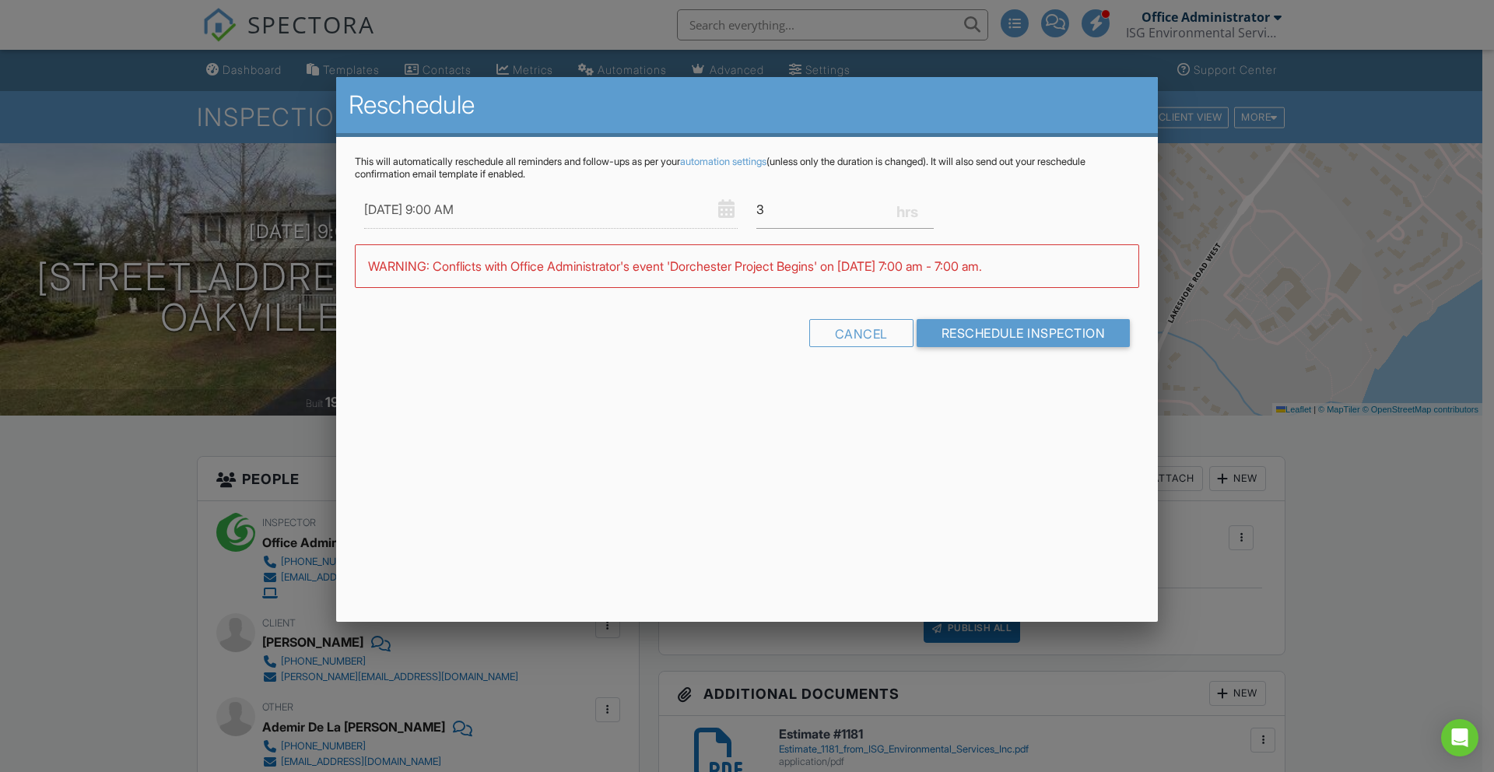
click at [495, 203] on input "09/18/2025 9:00 AM" at bounding box center [551, 210] width 374 height 38
type input "09/11/2025 9:00 AM"
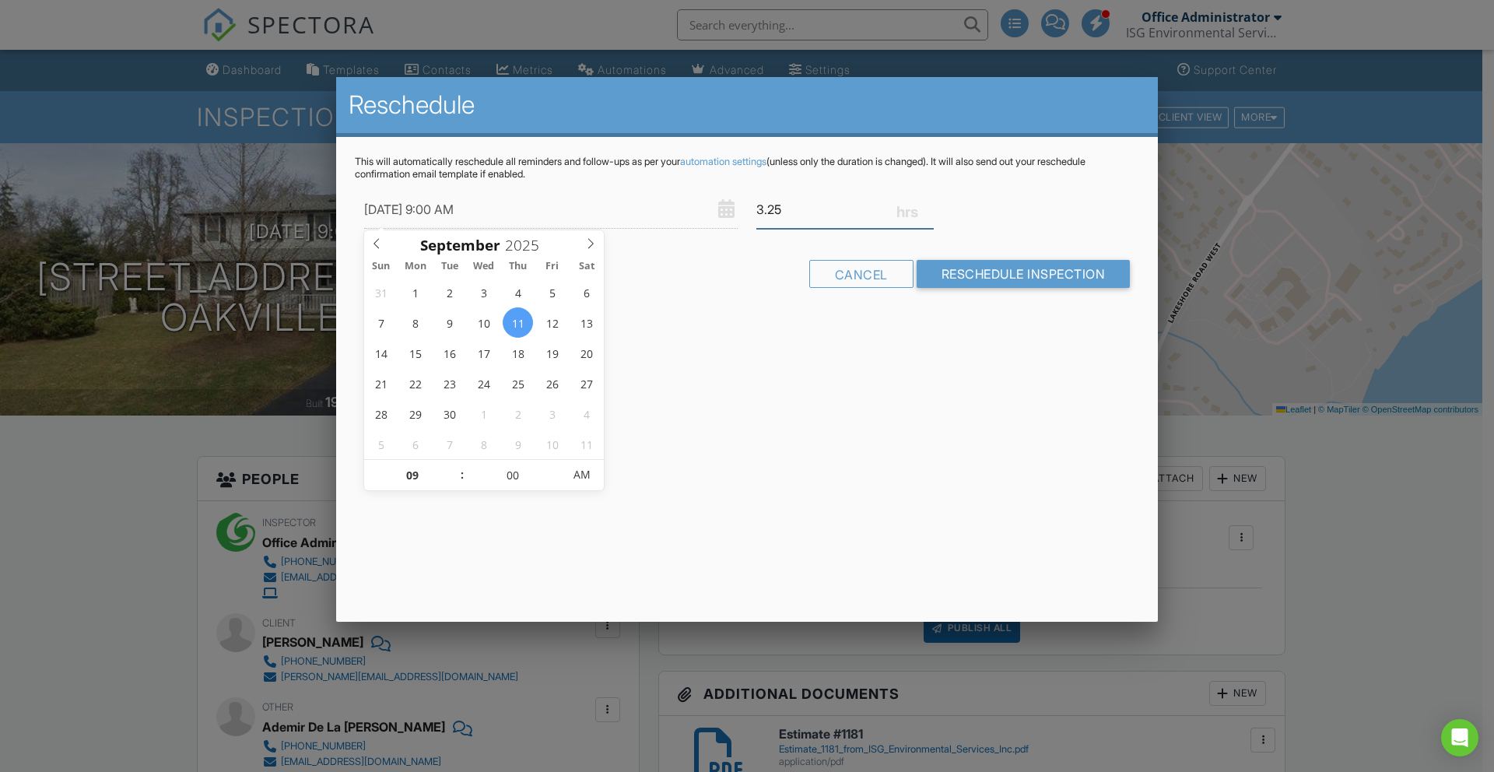
click at [929, 208] on input "3.25" at bounding box center [845, 210] width 177 height 38
click at [929, 206] on input "3.5" at bounding box center [845, 210] width 177 height 38
click at [929, 206] on input "3.75" at bounding box center [845, 210] width 177 height 38
type input "4"
click at [929, 206] on input "4" at bounding box center [845, 210] width 177 height 38
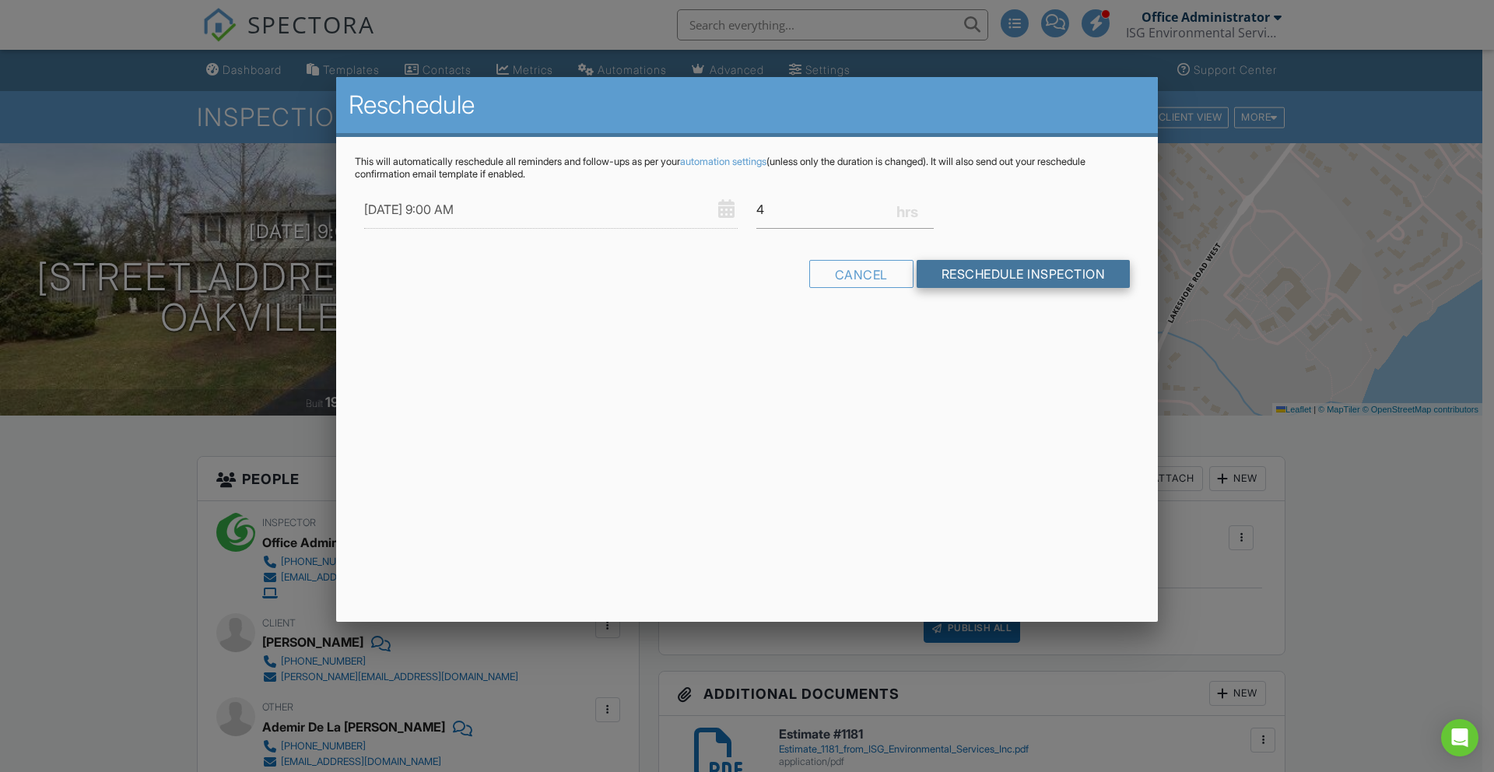
click at [1009, 278] on input "Reschedule Inspection" at bounding box center [1024, 274] width 214 height 28
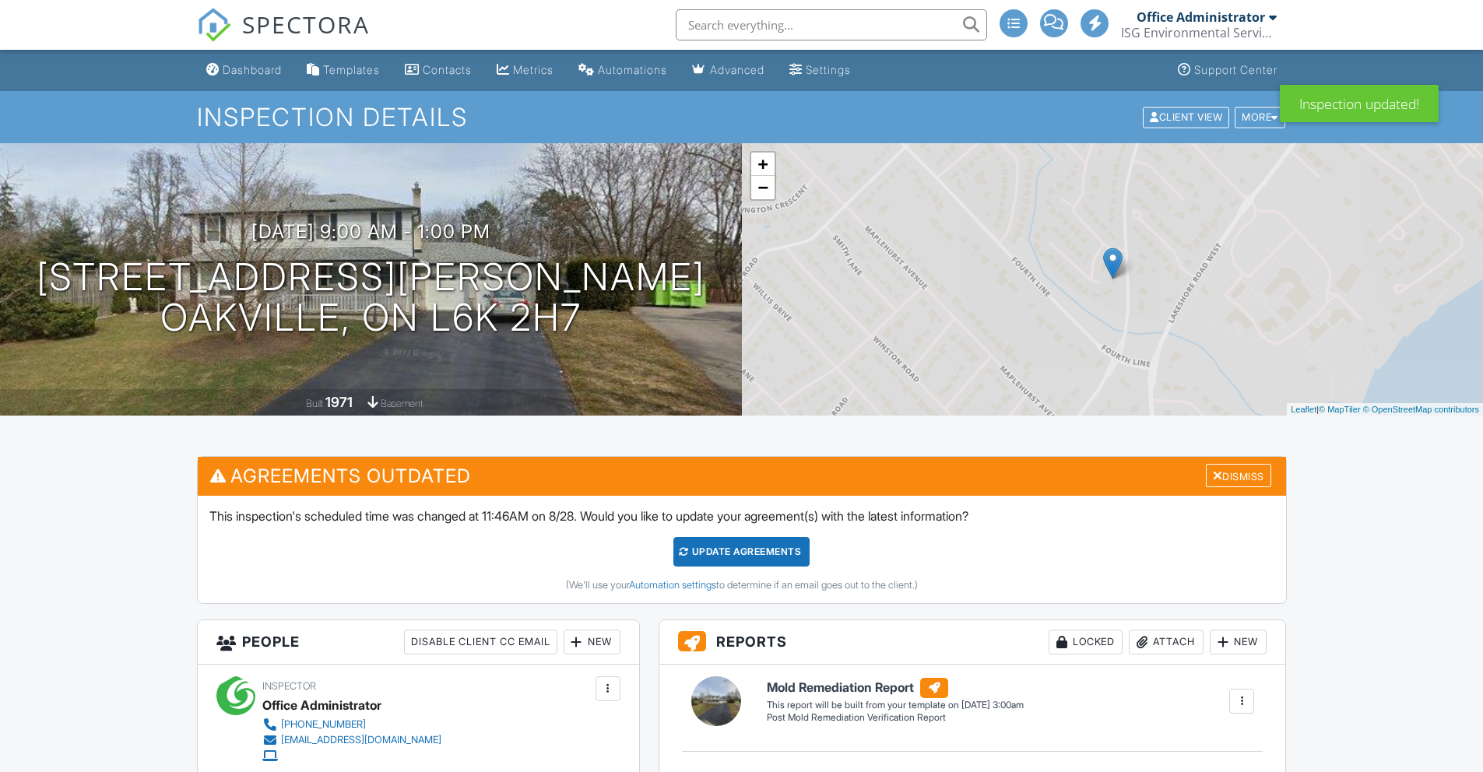
click at [756, 554] on div "Update Agreements" at bounding box center [741, 552] width 136 height 30
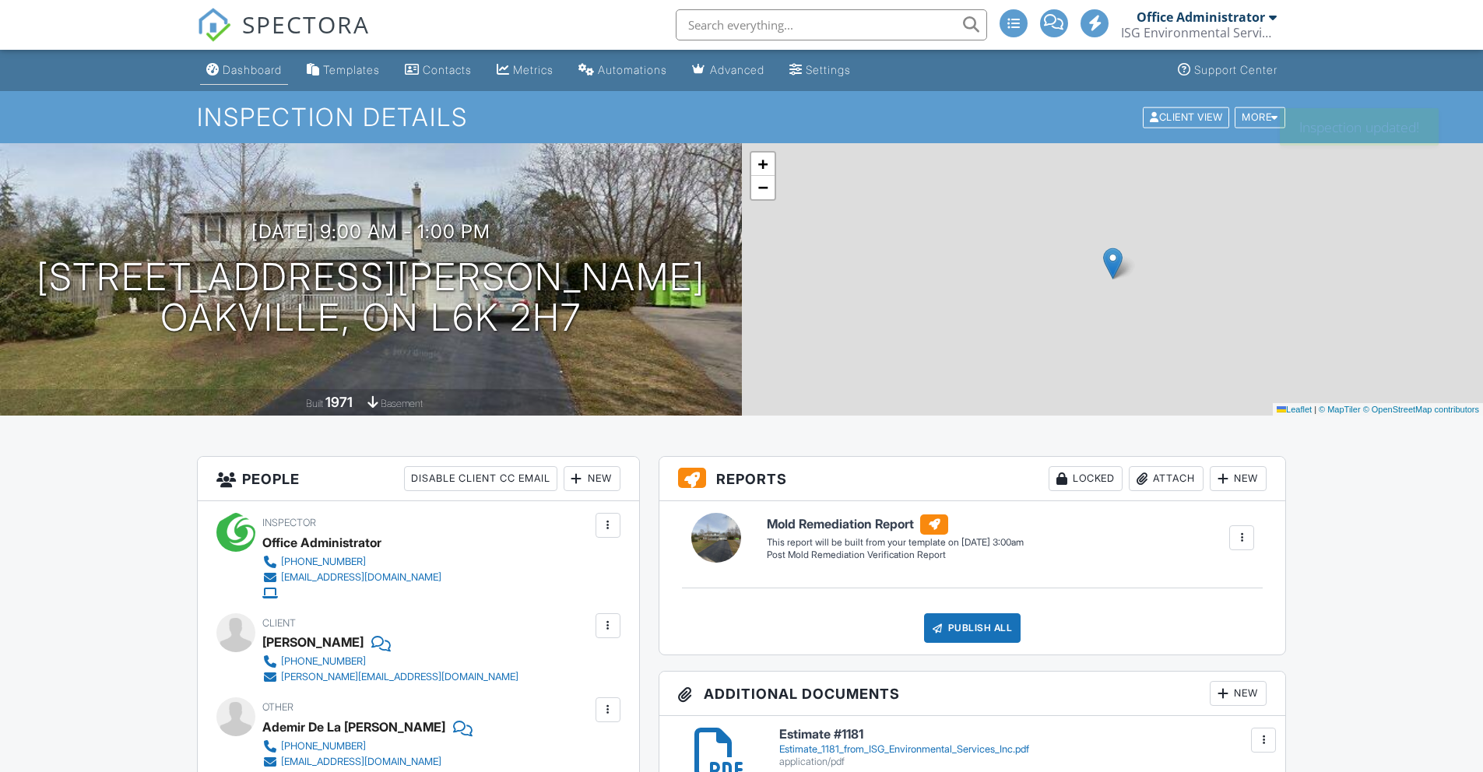
click at [260, 70] on div "Dashboard" at bounding box center [252, 69] width 59 height 13
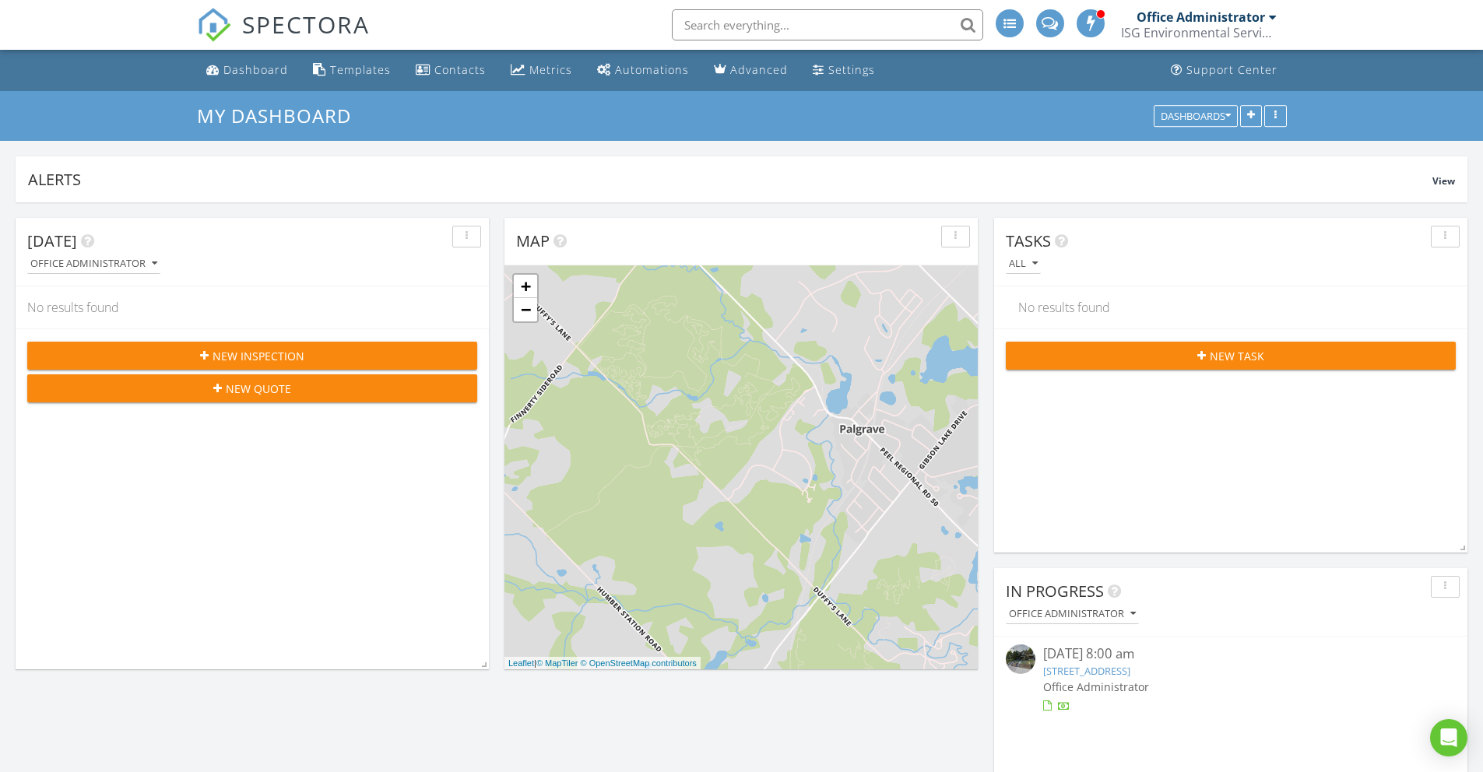
click at [1157, 37] on div "ISG Environmental Services Inc" at bounding box center [1199, 33] width 156 height 16
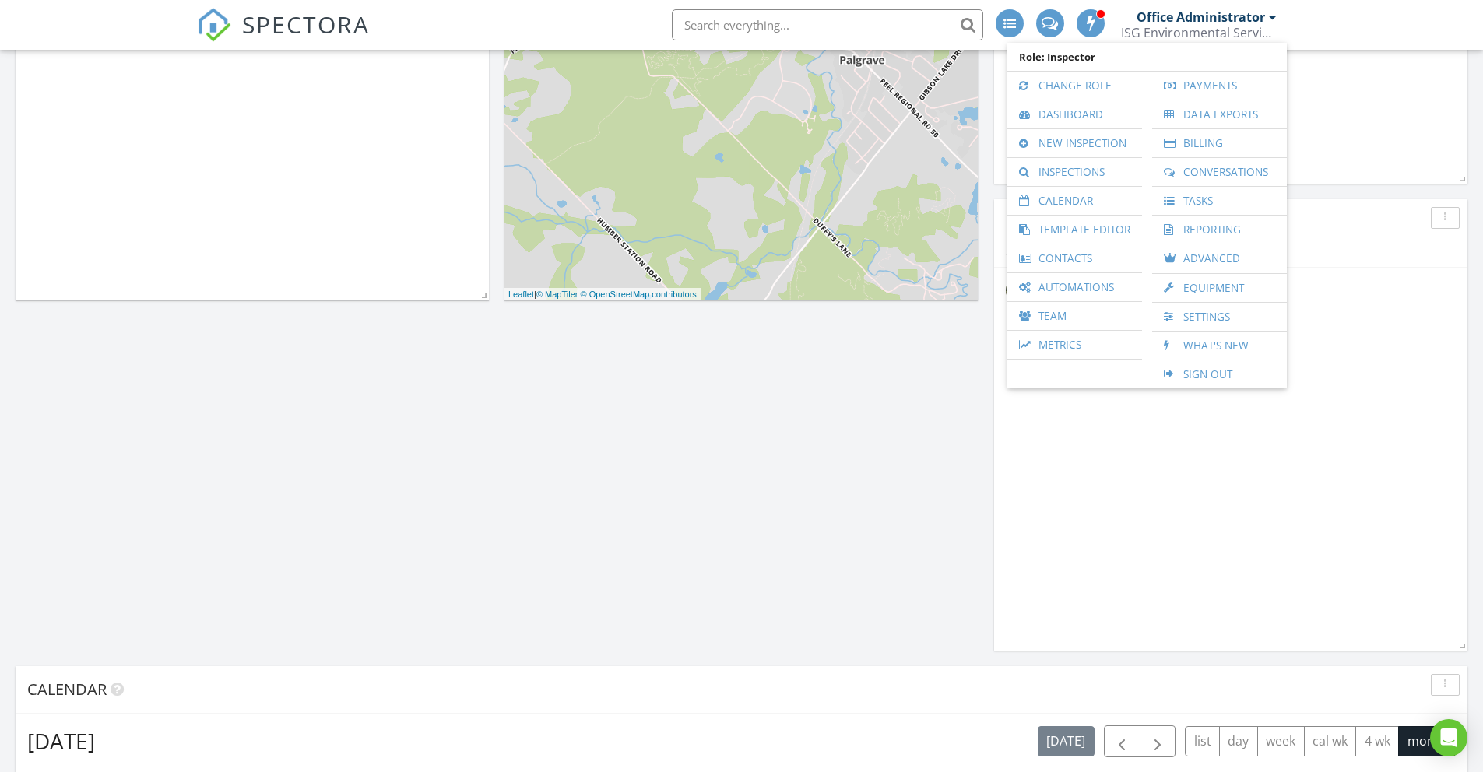
scroll to position [370, 0]
click at [1155, 746] on span "button" at bounding box center [1157, 741] width 19 height 19
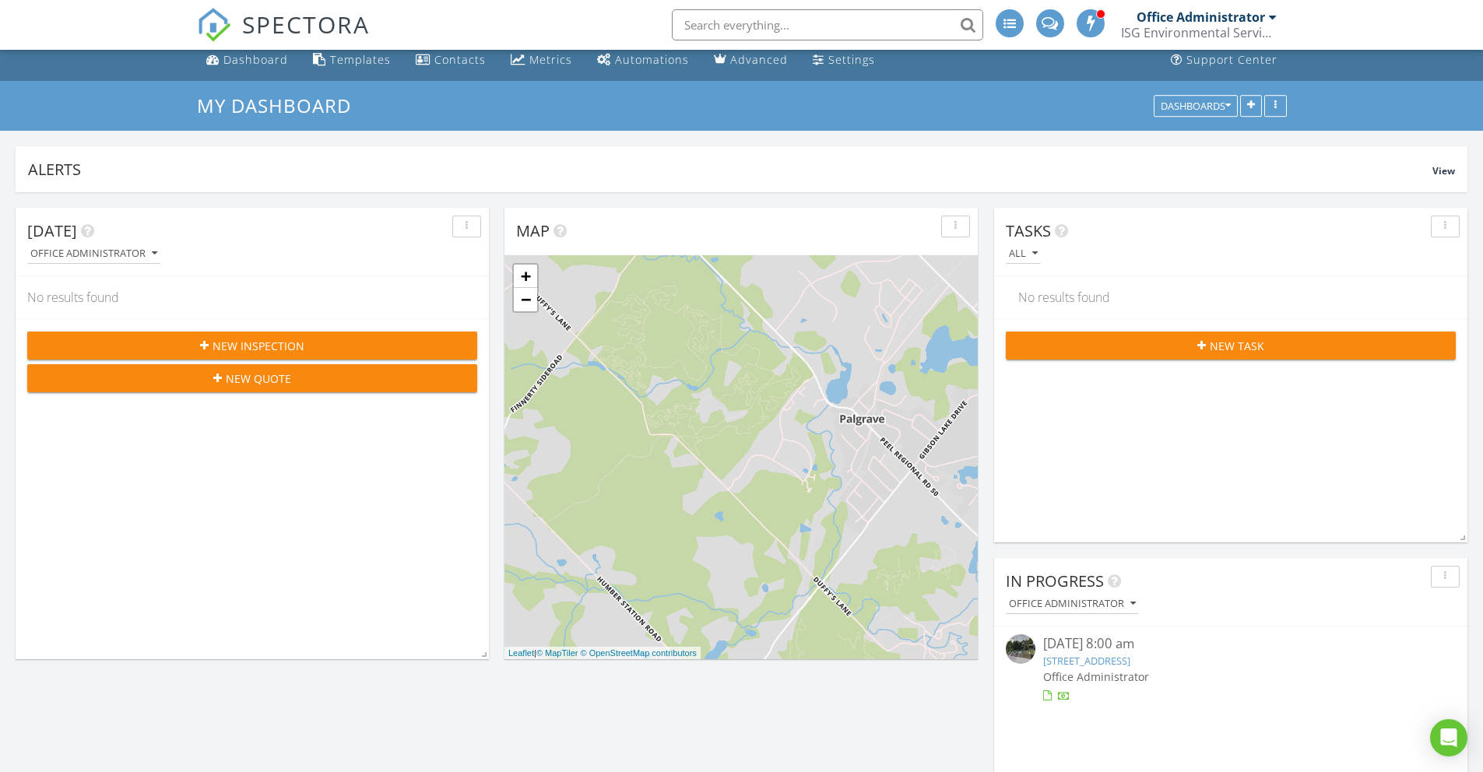
scroll to position [0, 0]
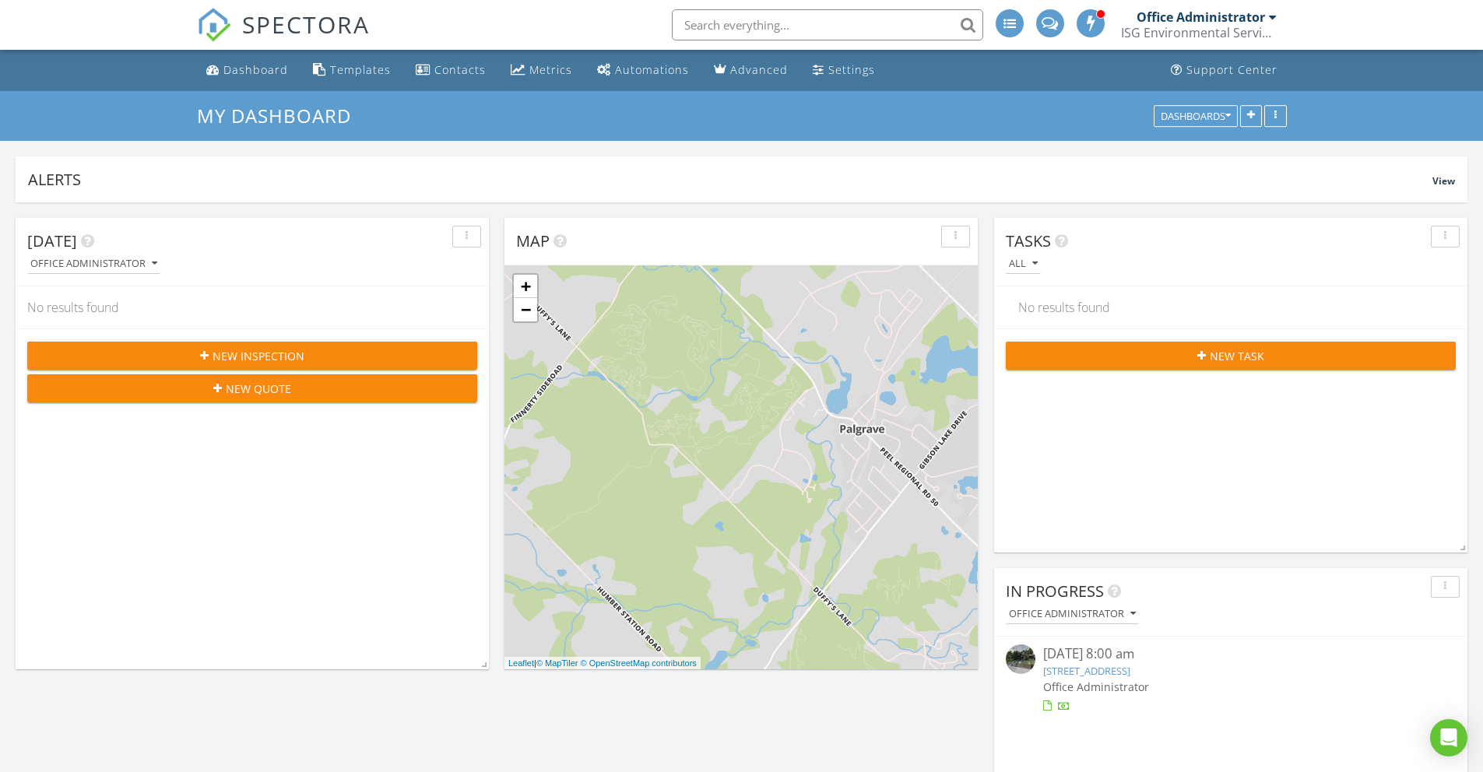
click at [1211, 22] on div "Office Administrator" at bounding box center [1200, 17] width 128 height 16
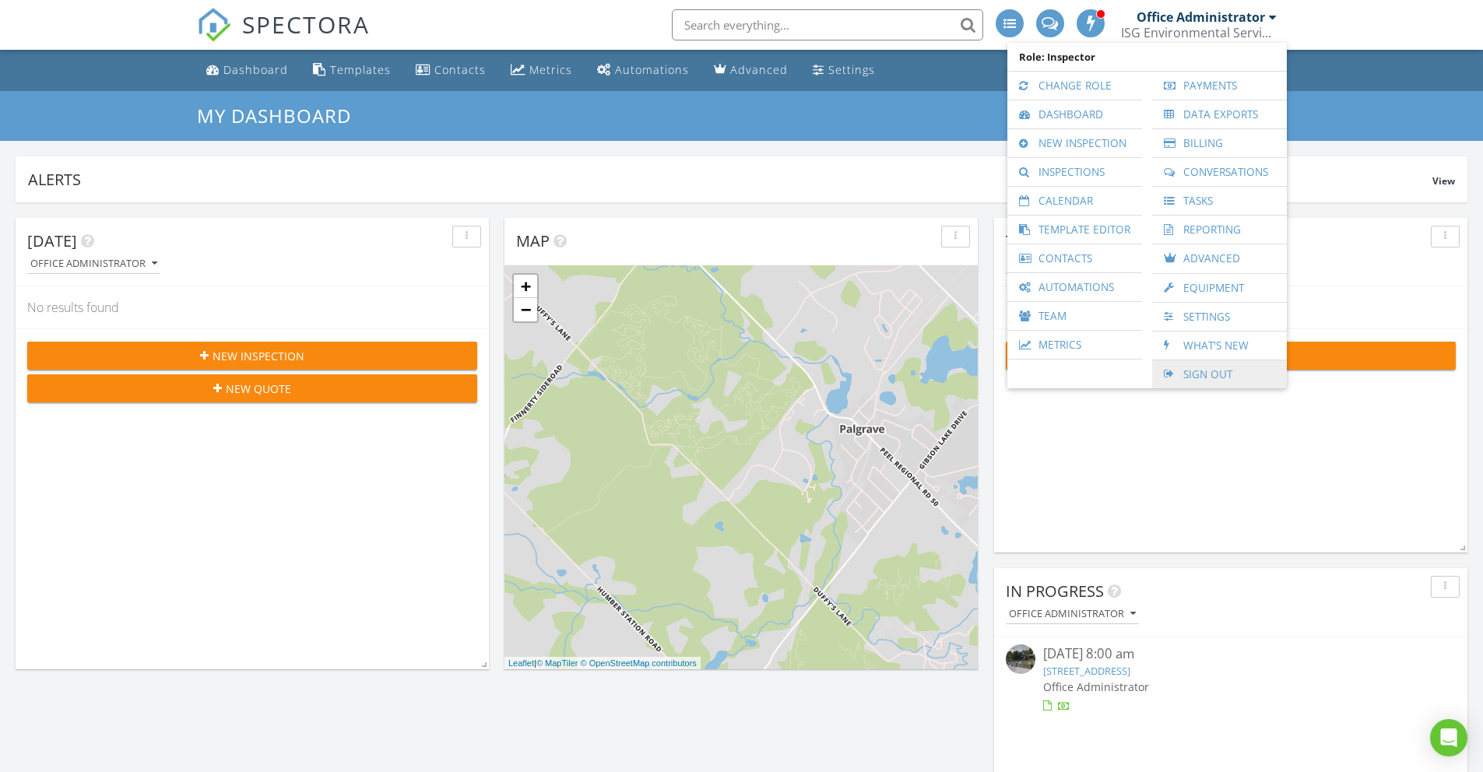
click at [1213, 374] on link "Sign Out" at bounding box center [1219, 374] width 119 height 28
